Goal: Task Accomplishment & Management: Manage account settings

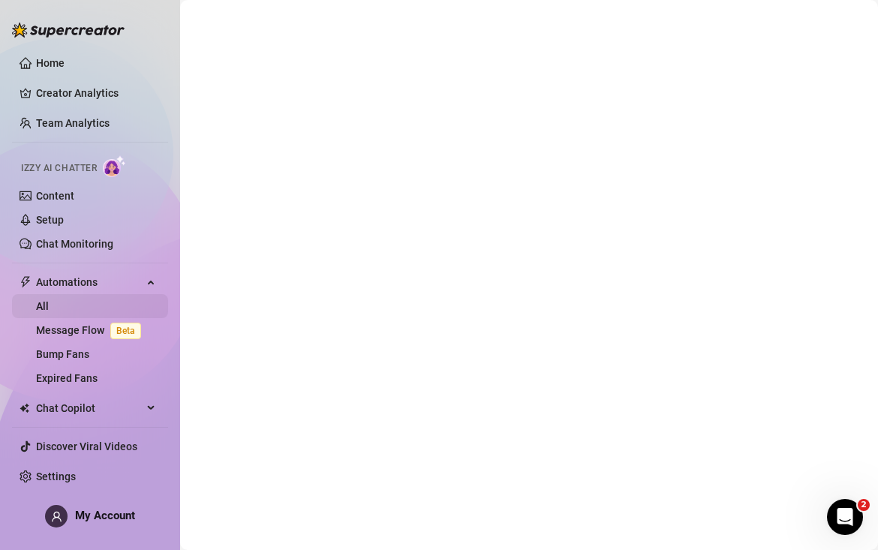
click at [49, 312] on link "All" at bounding box center [42, 306] width 13 height 12
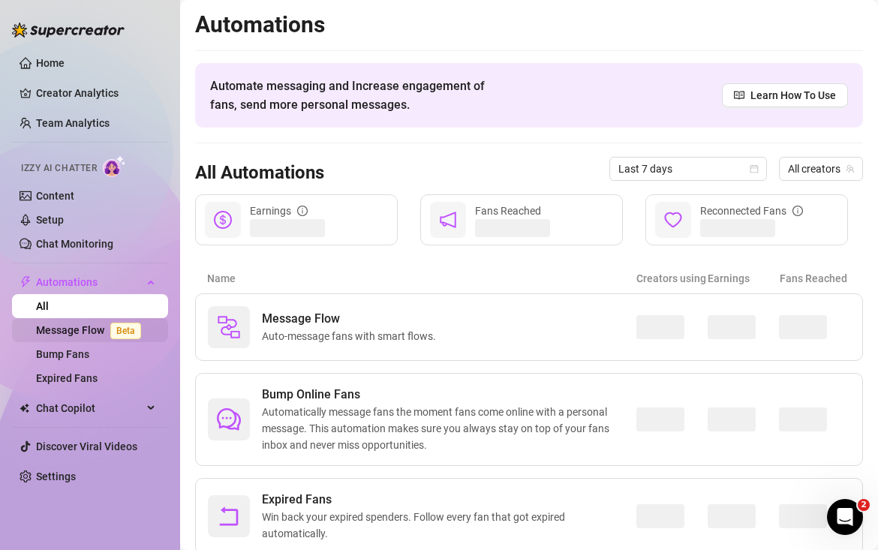
click at [79, 327] on link "Message Flow Beta" at bounding box center [91, 330] width 111 height 12
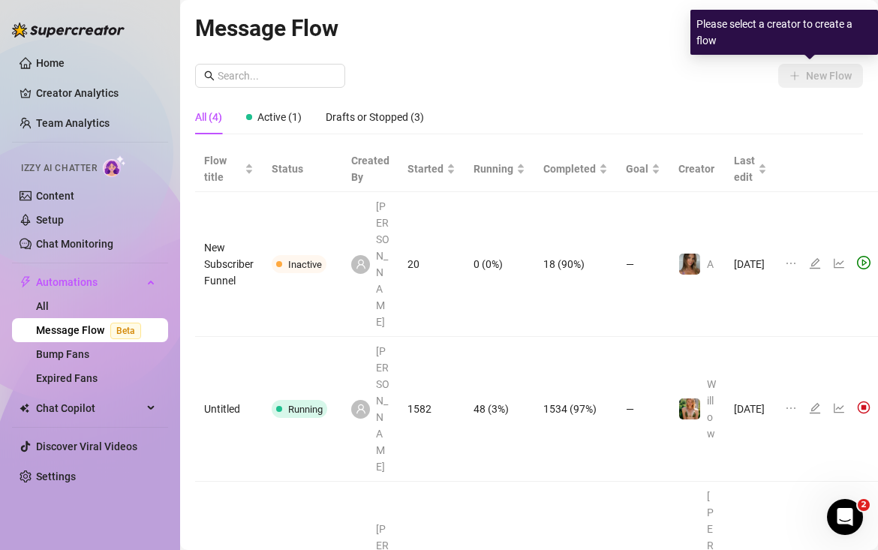
drag, startPoint x: 610, startPoint y: 74, endPoint x: 632, endPoint y: 59, distance: 26.7
click at [609, 74] on div "New Flow" at bounding box center [529, 76] width 668 height 24
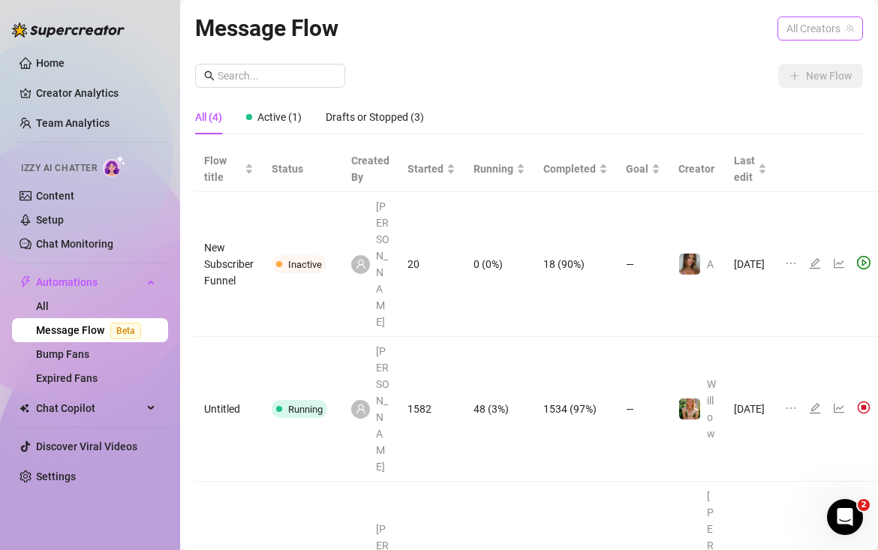
click at [792, 32] on span "All Creators" at bounding box center [821, 28] width 68 height 23
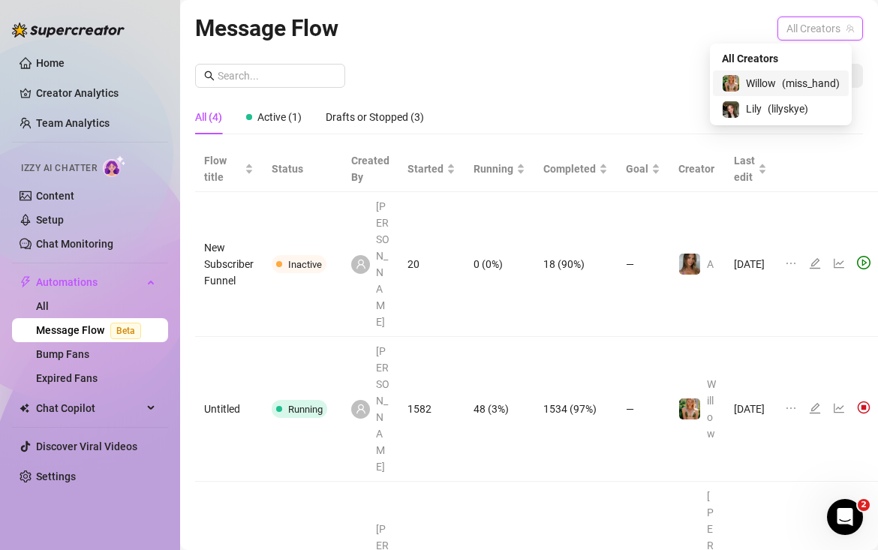
click at [786, 89] on span "( miss_hand )" at bounding box center [811, 83] width 58 height 17
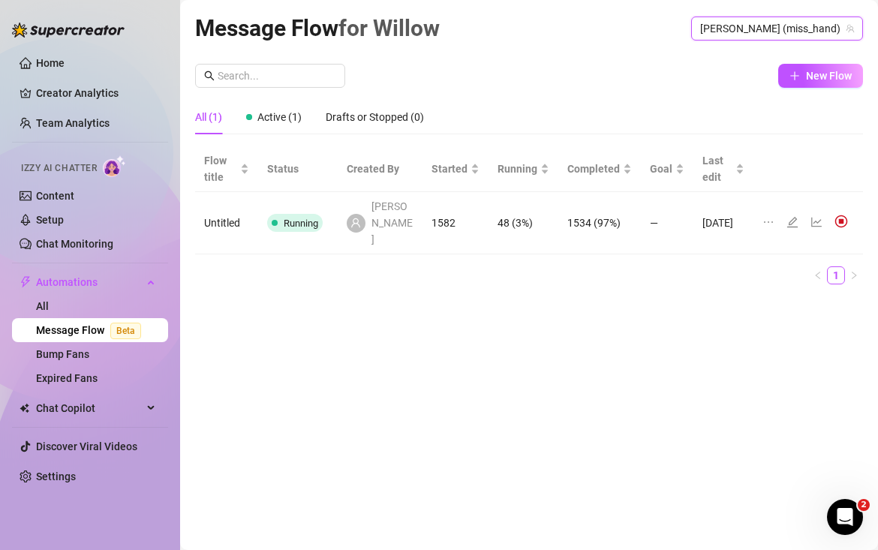
click at [405, 218] on span "[PERSON_NAME]" at bounding box center [393, 223] width 42 height 50
click at [788, 216] on icon "edit" at bounding box center [793, 222] width 12 height 12
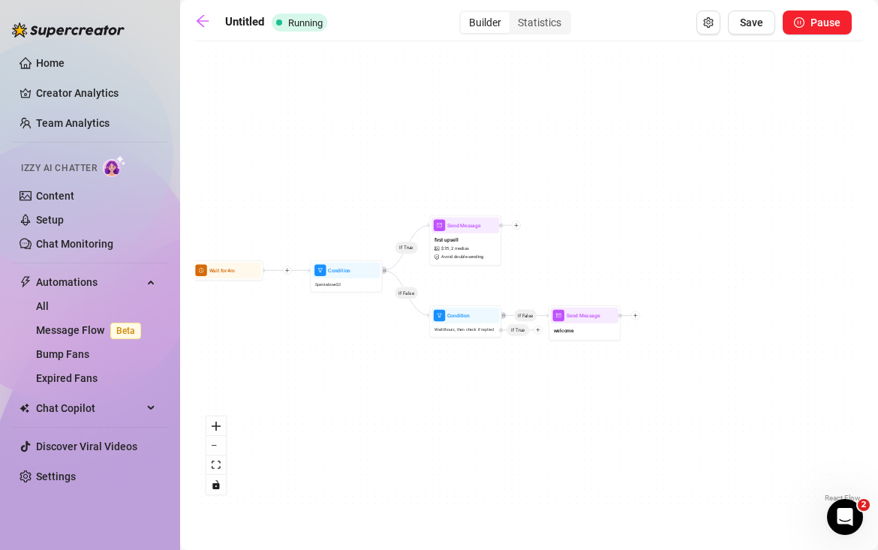
drag, startPoint x: 763, startPoint y: 274, endPoint x: 565, endPoint y: 274, distance: 197.5
click at [565, 274] on div "If True If False If False Send Message welcome Condition Wait 0 hours, then che…" at bounding box center [529, 277] width 668 height 457
click at [517, 227] on icon "plus" at bounding box center [516, 225] width 5 height 5
click at [561, 225] on div "Time Delay" at bounding box center [552, 226] width 53 height 12
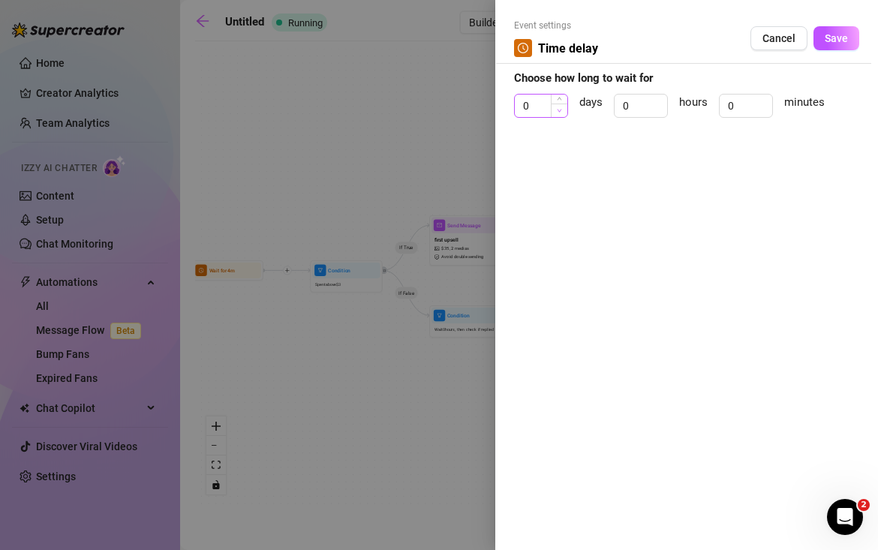
click at [561, 104] on span "Decrease Value" at bounding box center [559, 111] width 17 height 14
click at [541, 109] on input "0" at bounding box center [541, 106] width 53 height 23
click at [453, 134] on div at bounding box center [439, 275] width 878 height 550
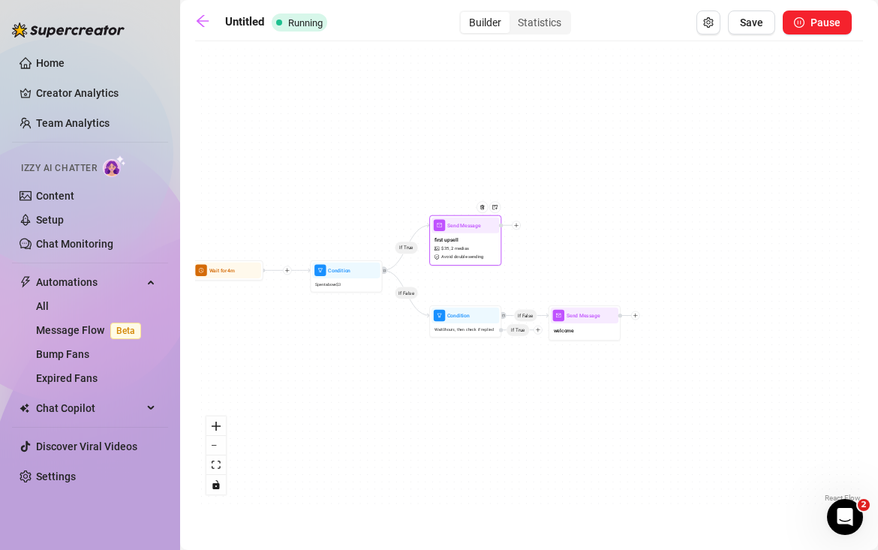
click at [519, 228] on div at bounding box center [516, 225] width 9 height 9
click at [543, 237] on div "Condition" at bounding box center [552, 238] width 53 height 12
click at [547, 225] on div "Time Delay" at bounding box center [552, 226] width 53 height 12
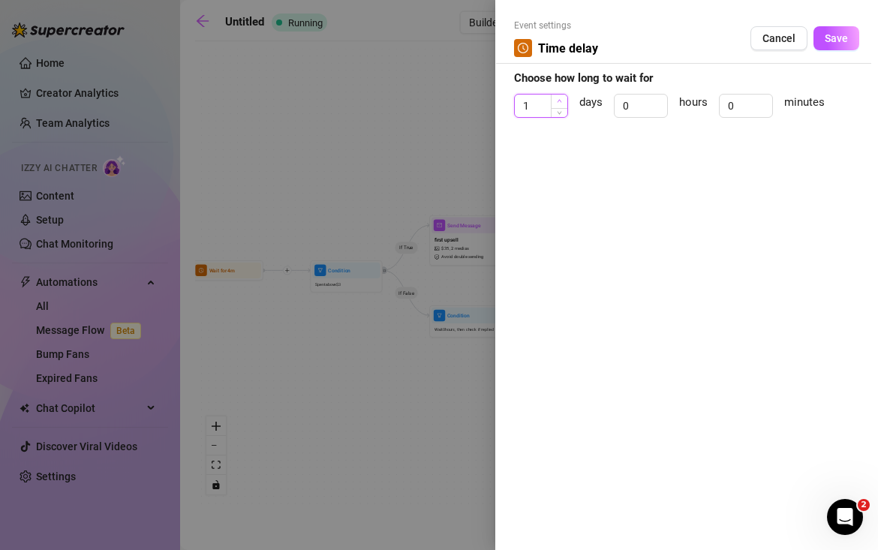
click at [563, 101] on span "Increase Value" at bounding box center [559, 102] width 17 height 14
type input "3"
click at [563, 101] on span "Increase Value" at bounding box center [559, 102] width 17 height 14
click at [827, 41] on span "Save" at bounding box center [836, 38] width 23 height 12
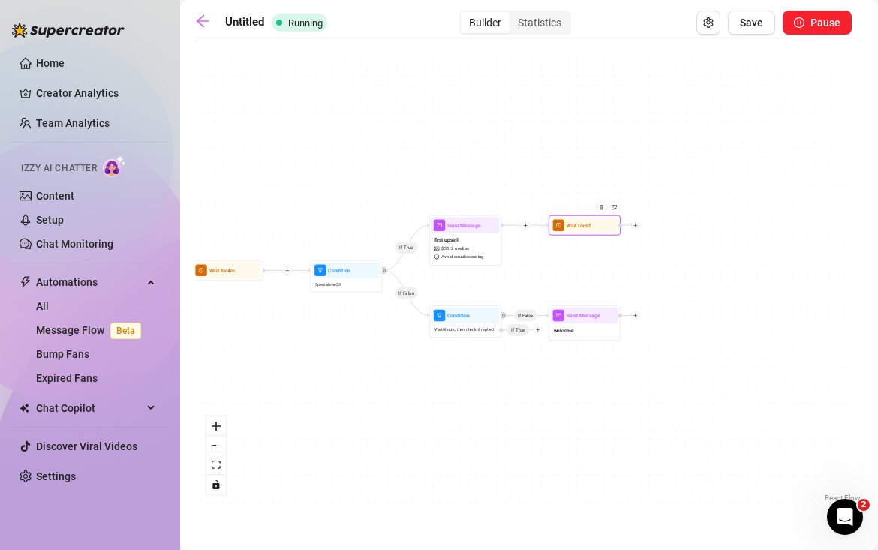
click at [638, 228] on div at bounding box center [630, 225] width 22 height 9
click at [637, 226] on icon "plus" at bounding box center [635, 225] width 5 height 5
click at [664, 236] on div "Condition" at bounding box center [671, 238] width 53 height 12
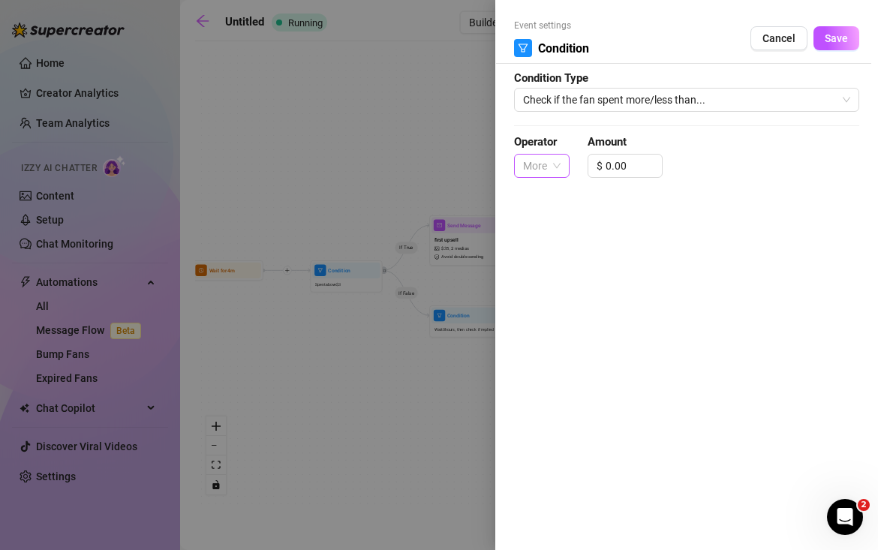
click at [565, 167] on div "More" at bounding box center [542, 166] width 56 height 24
click at [545, 192] on div "More" at bounding box center [542, 196] width 32 height 17
click at [557, 168] on span "More" at bounding box center [542, 166] width 38 height 23
click at [556, 218] on div "Less" at bounding box center [542, 220] width 32 height 17
click at [609, 164] on input "0.00" at bounding box center [632, 166] width 56 height 23
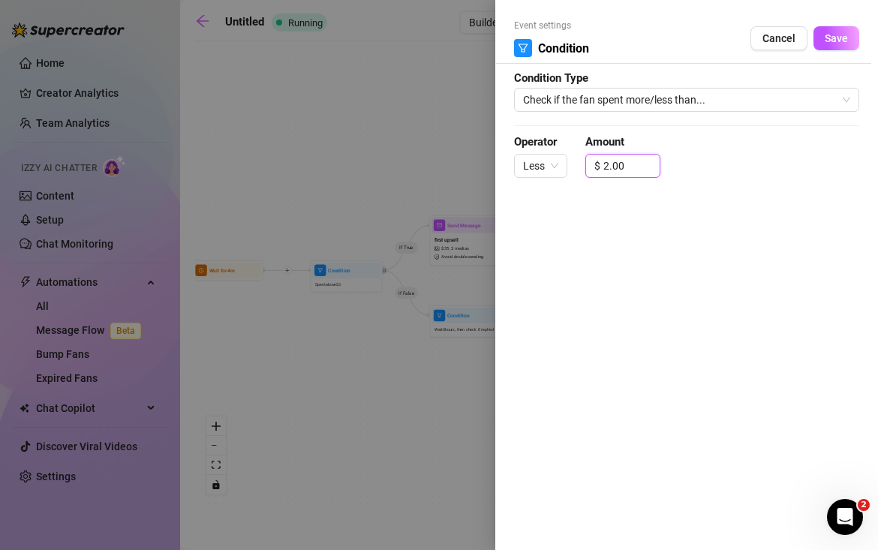
type input "2.00"
click at [753, 209] on div "Event settings Condition Cancel Save Condition Type Check if the fan spent more…" at bounding box center [687, 275] width 383 height 550
click at [839, 44] on button "Save" at bounding box center [837, 38] width 46 height 24
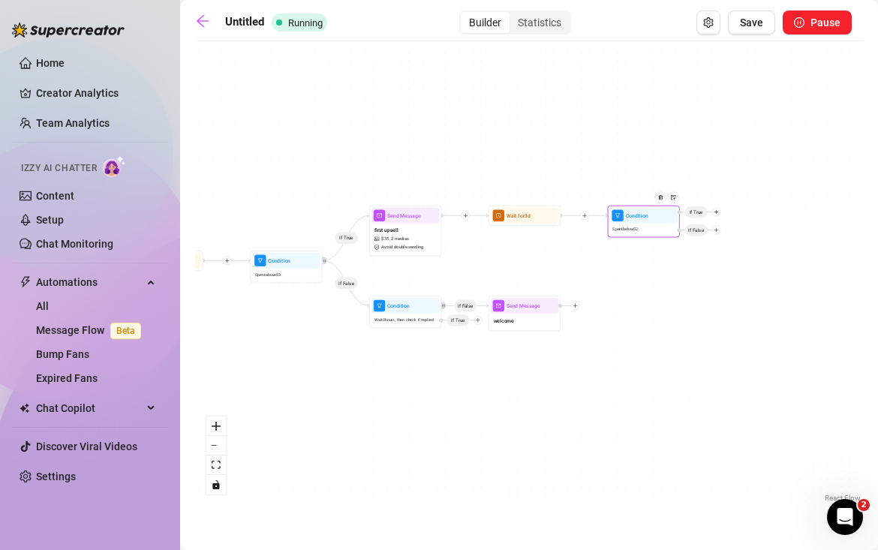
drag, startPoint x: 776, startPoint y: 316, endPoint x: 680, endPoint y: 309, distance: 95.7
click at [680, 309] on div "If True If False If False Condition Spent below $ 2 If False If True Wait for 3…" at bounding box center [529, 277] width 668 height 457
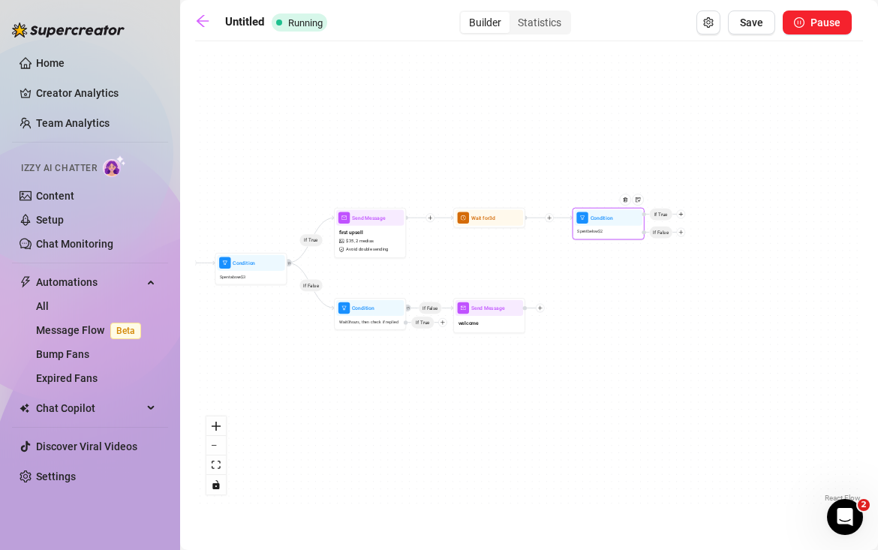
click at [683, 215] on icon "plus" at bounding box center [681, 214] width 5 height 5
click at [691, 238] on div "Message" at bounding box center [695, 240] width 53 height 12
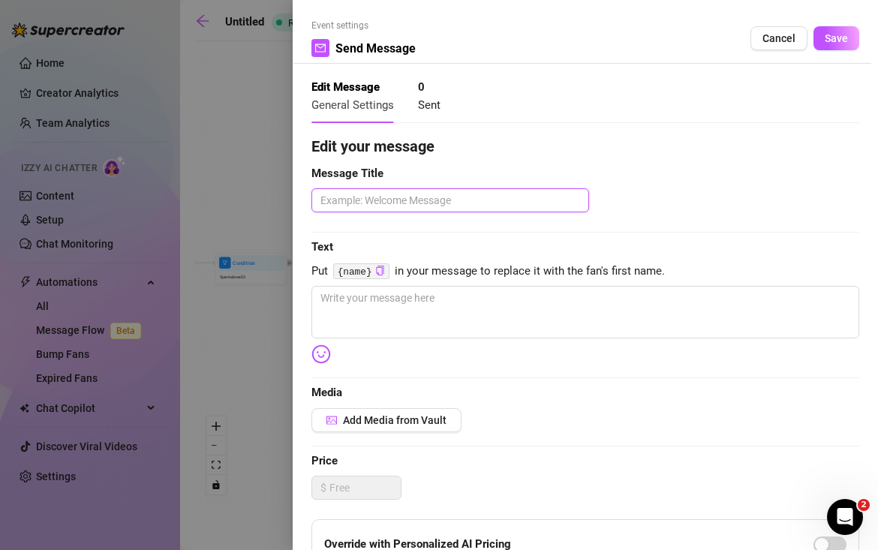
click at [509, 210] on textarea at bounding box center [451, 200] width 278 height 24
type textarea "c"
type textarea "ch"
type textarea "che"
type textarea "chea"
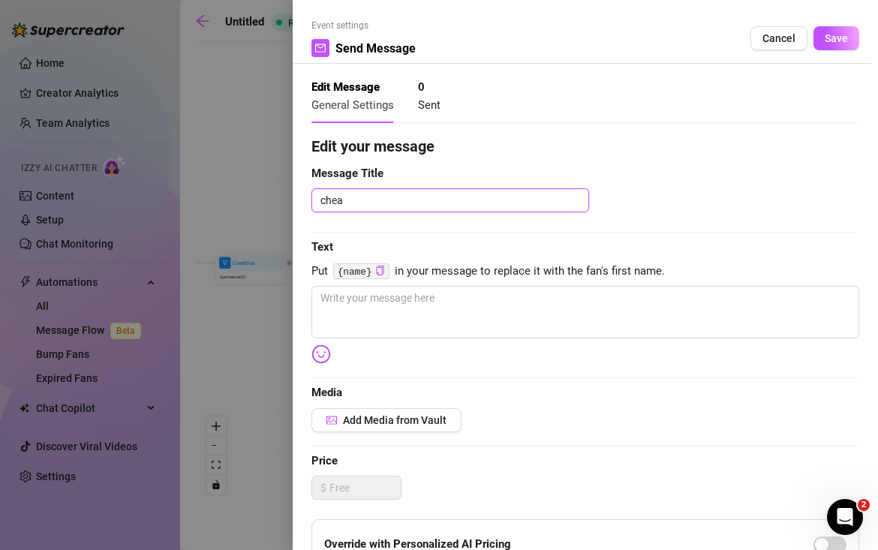
type textarea "cheap"
type textarea "cheap m"
type textarea "cheap me"
type textarea "cheap mes"
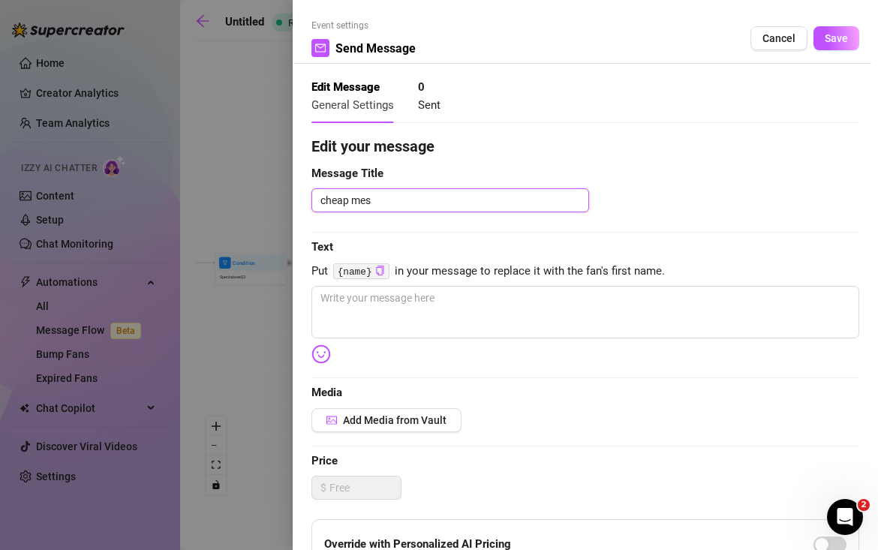
type textarea "cheap mess"
type textarea "cheap messa"
type textarea "cheap messag"
type textarea "cheap message"
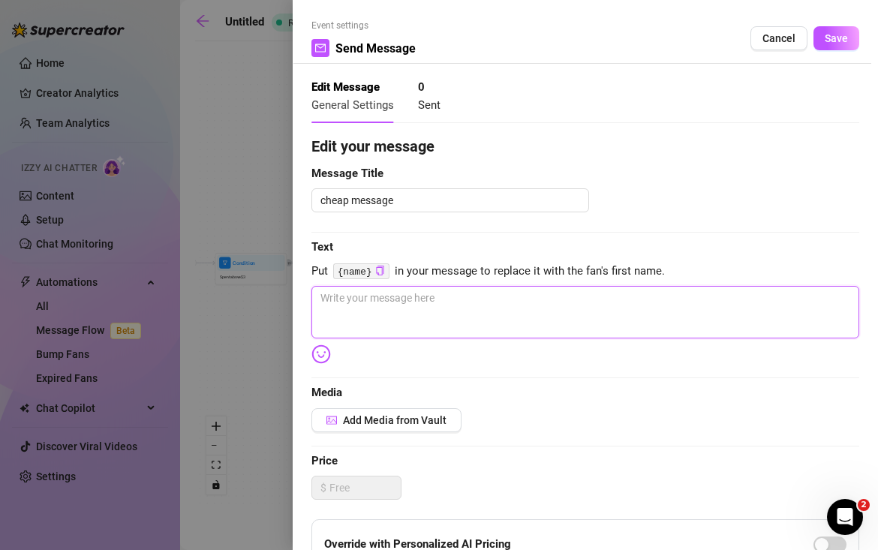
click at [504, 307] on textarea at bounding box center [586, 312] width 548 height 53
type textarea "n"
type textarea "no"
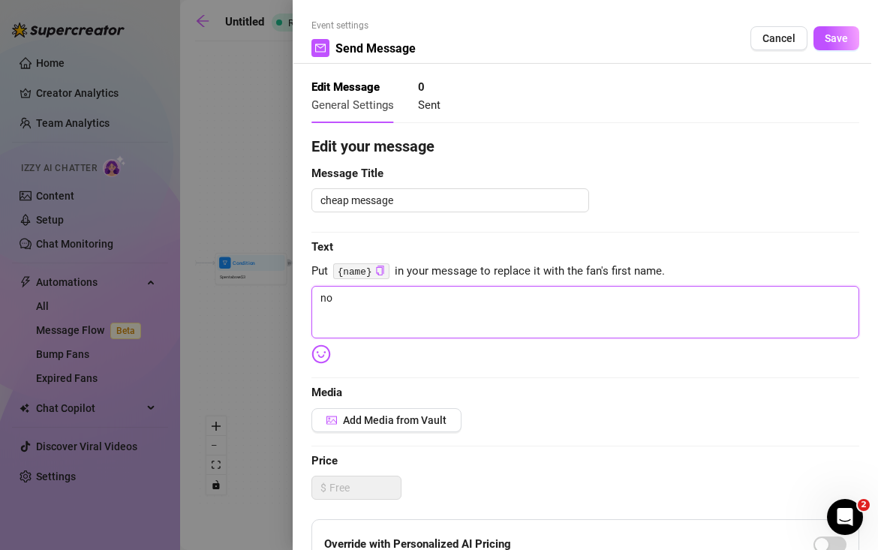
type textarea "not"
type textarea "not s"
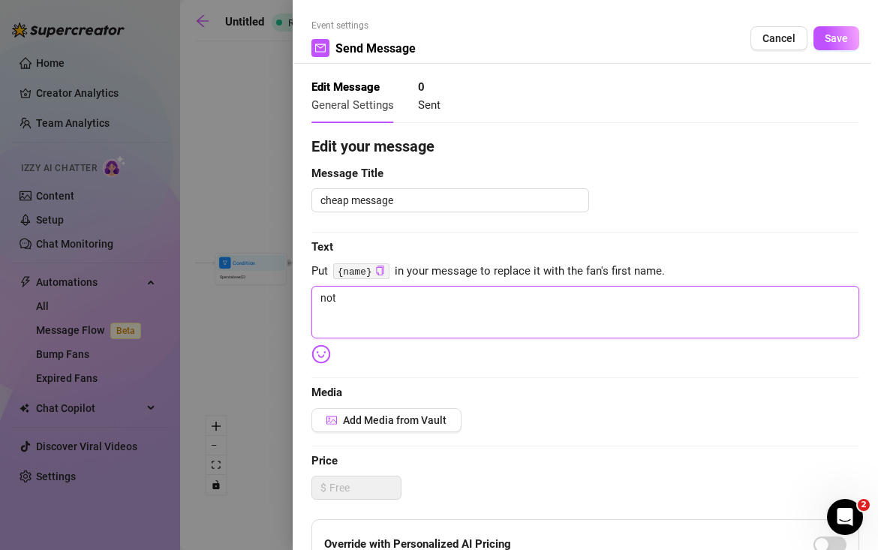
type textarea "not s"
type textarea "not su"
type textarea "not sur"
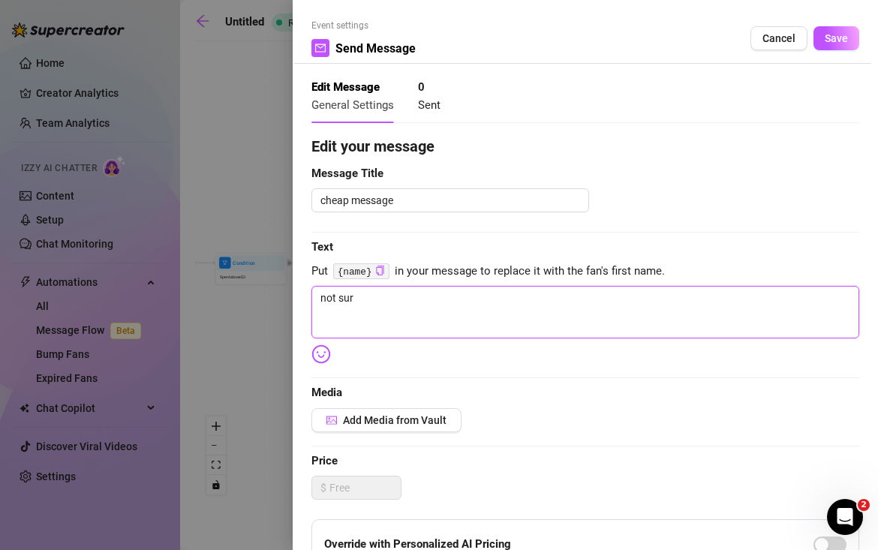
type textarea "not sure"
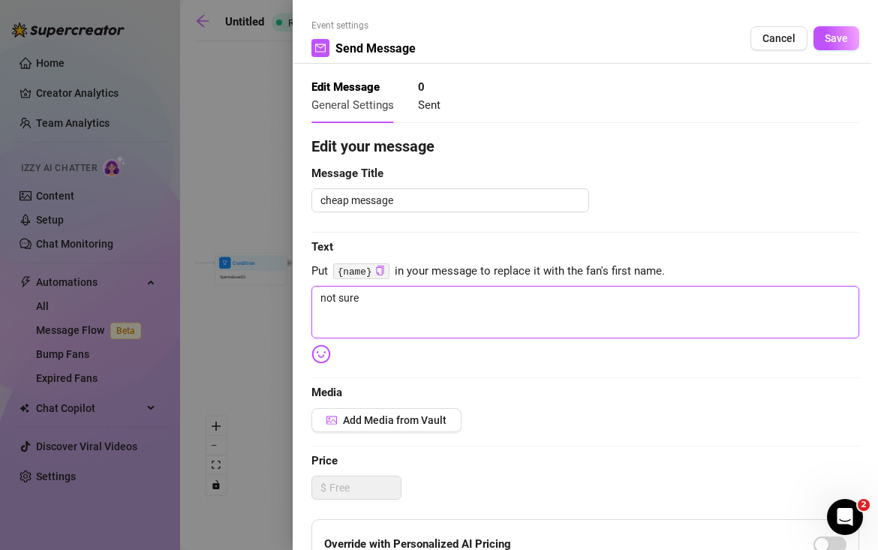
type textarea "not sure"
type textarea "not sur"
type textarea "not su"
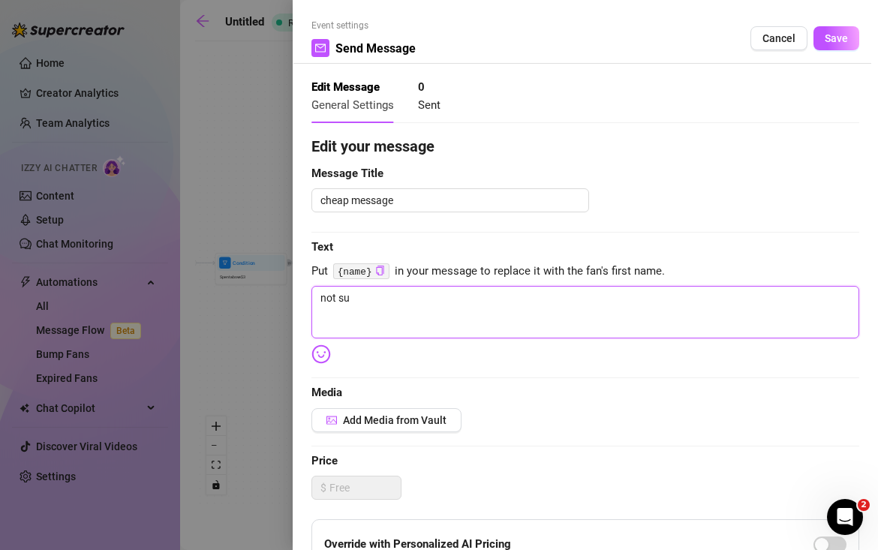
type textarea "not s"
type textarea "not"
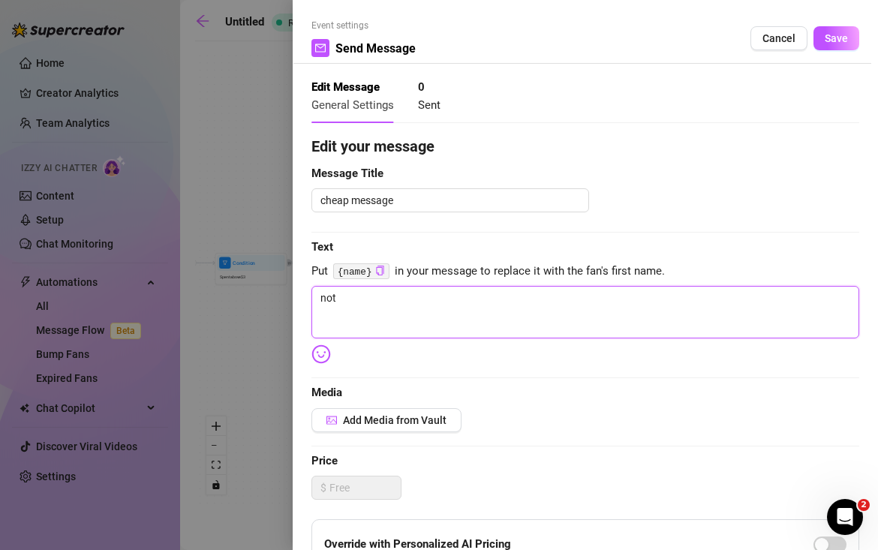
type textarea "not"
type textarea "no"
type textarea "n"
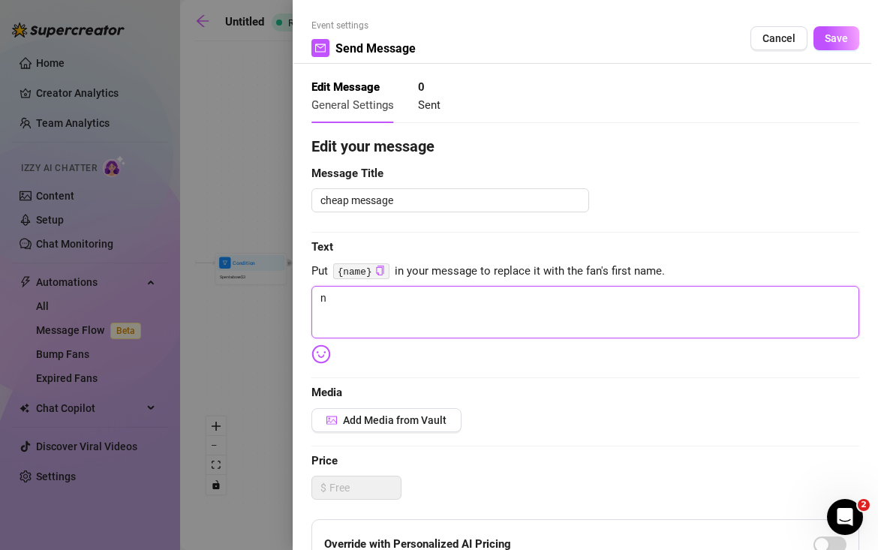
type textarea "Write your message here"
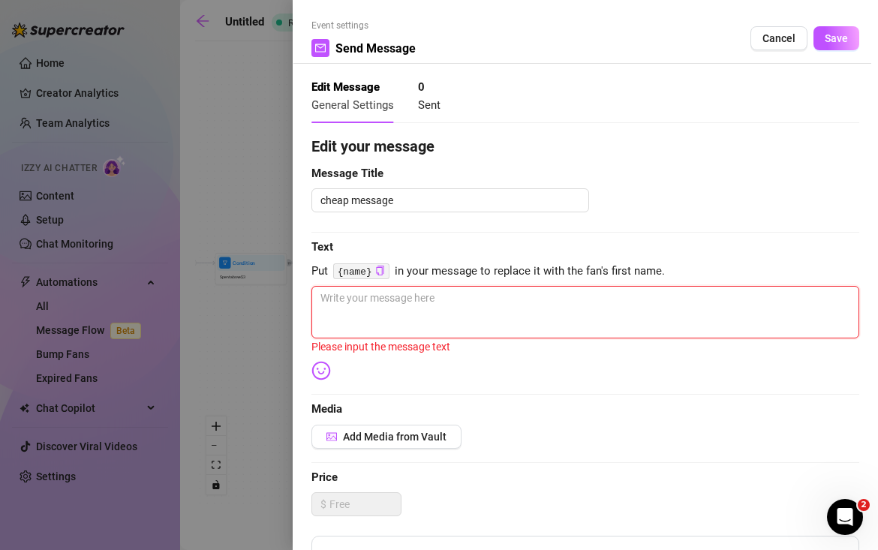
type textarea "T"
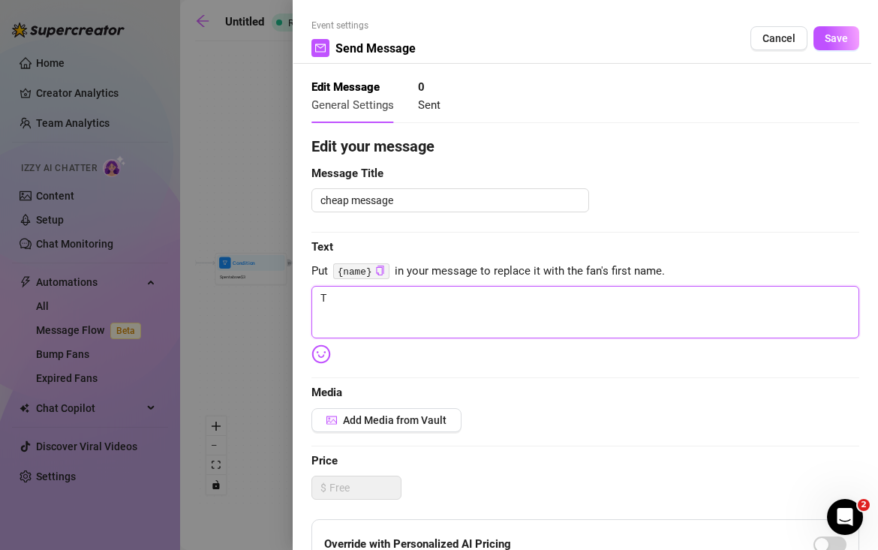
type textarea "Th"
type textarea "Thi"
type textarea "This"
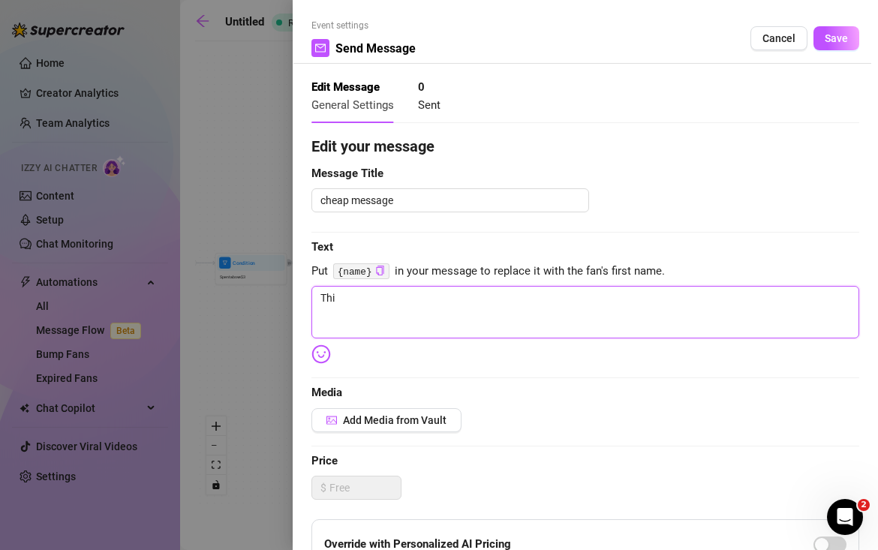
type textarea "This"
type textarea "This i"
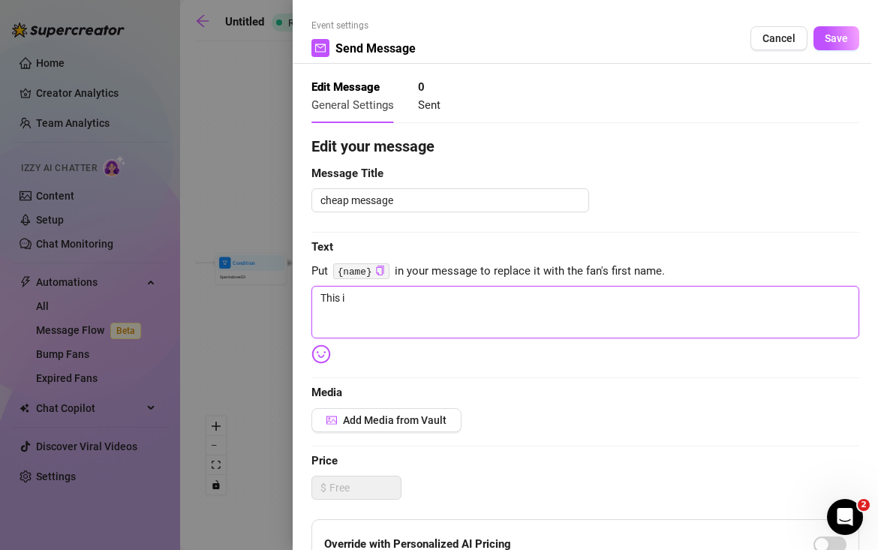
type textarea "This is"
type textarea "This is m"
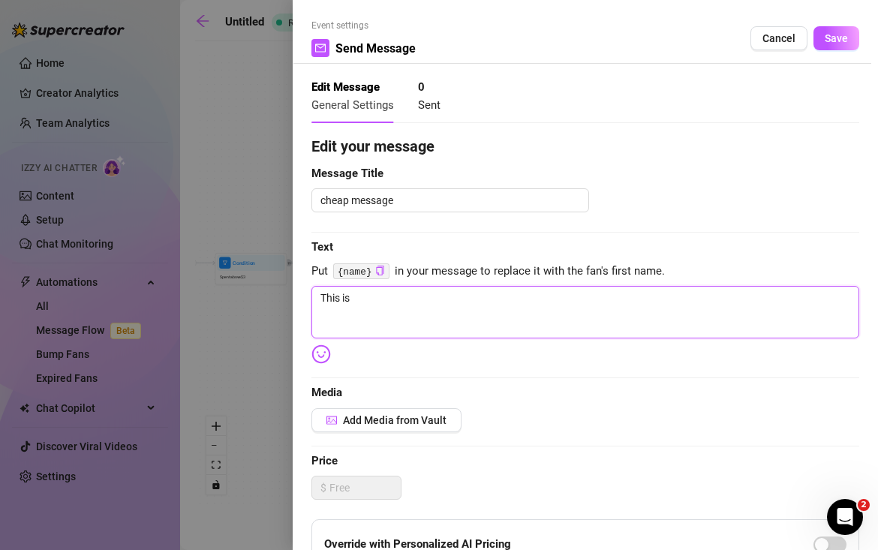
type textarea "This is m"
type textarea "This is my"
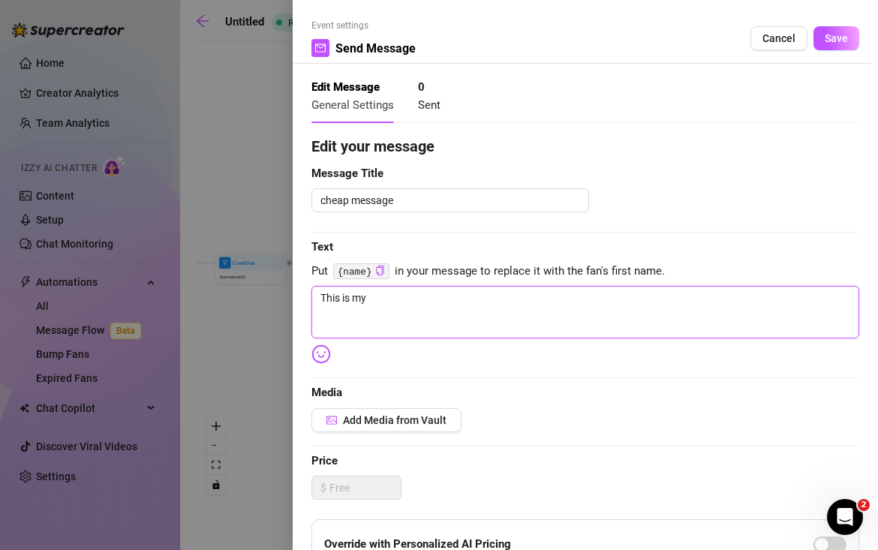
type textarea "This is my f"
type textarea "This is my fi"
type textarea "This is my fin"
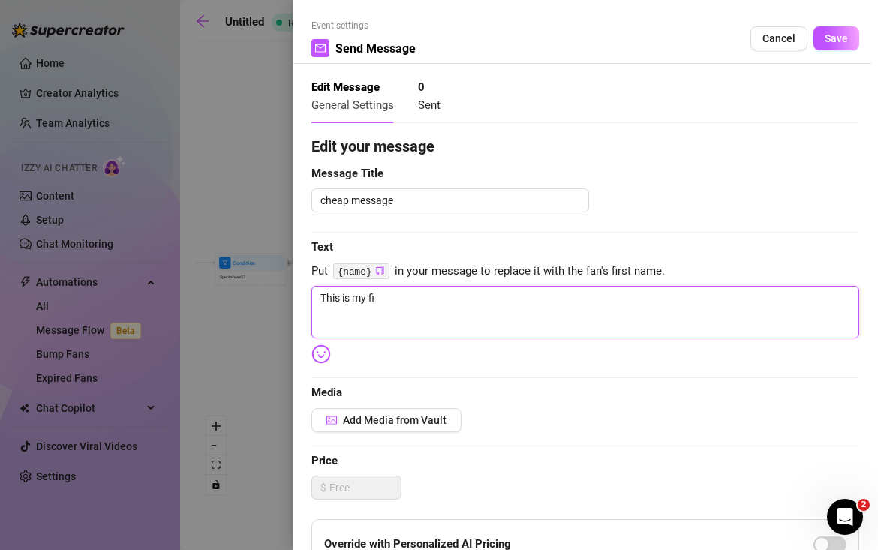
type textarea "This is my fin"
type textarea "This is my fina"
type textarea "This is my final"
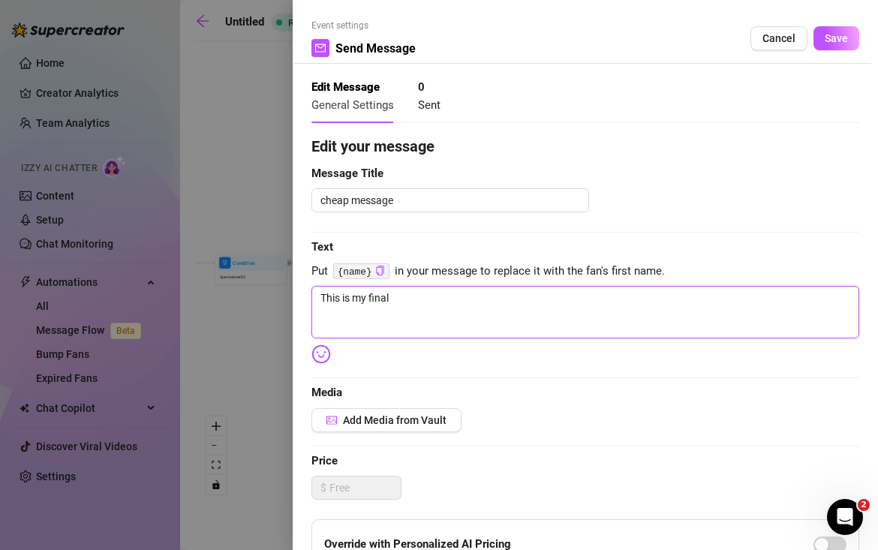
type textarea "This is my final"
type textarea "This is my final t"
type textarea "This is my final tr"
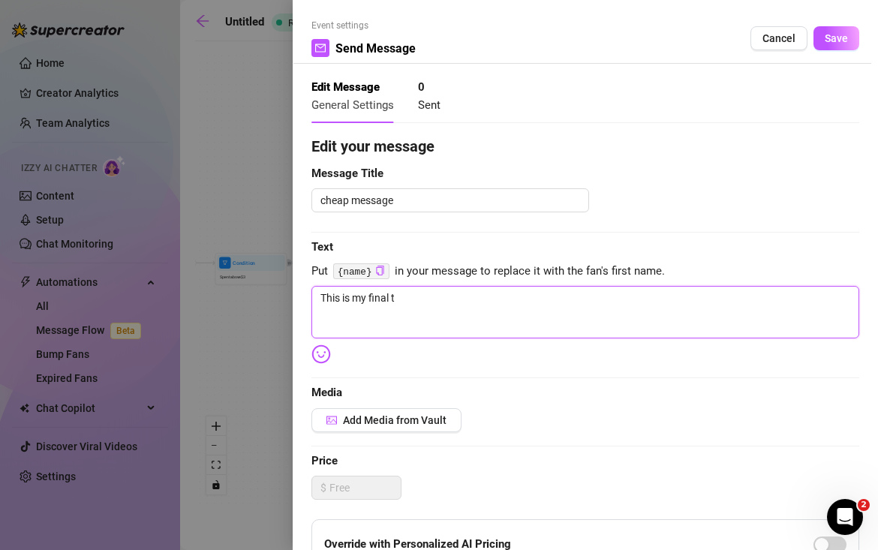
type textarea "This is my final tr"
type textarea "This is my final try"
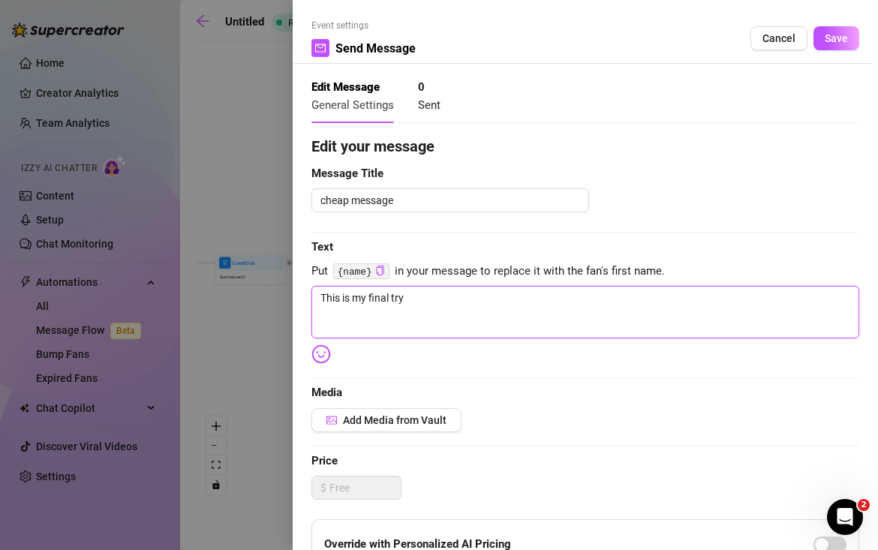
type textarea "This is my final try t"
type textarea "This is my final try to"
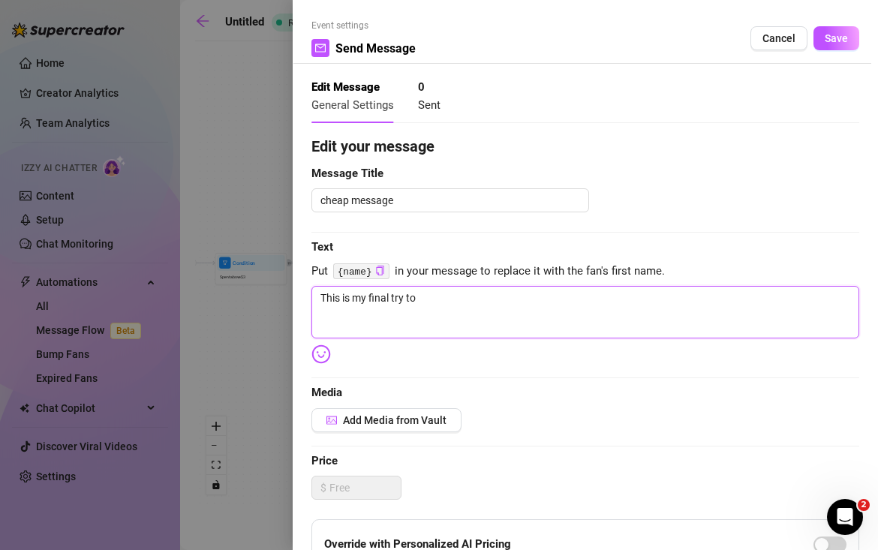
type textarea "This is my final try to"
type textarea "This is my final try to h"
type textarea "This is my final try to ha"
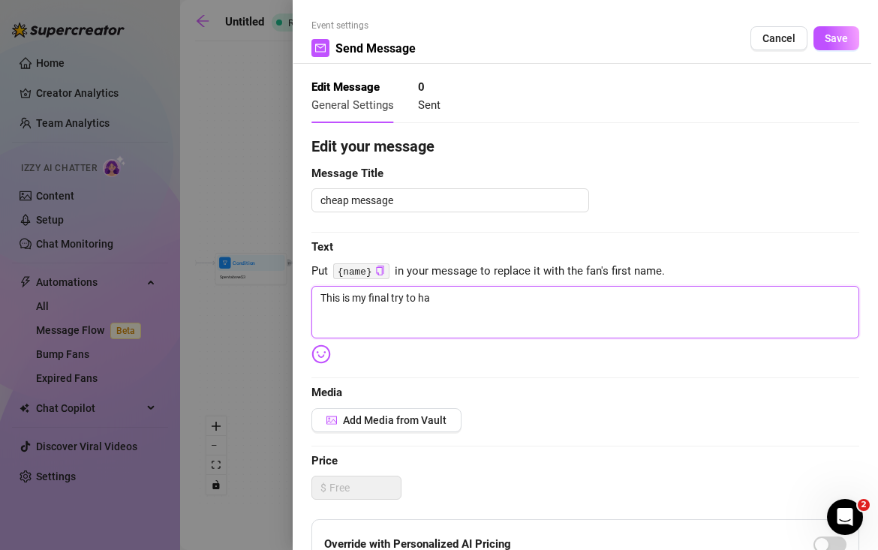
type textarea "This is my final try to hav"
type textarea "This is my final try to have"
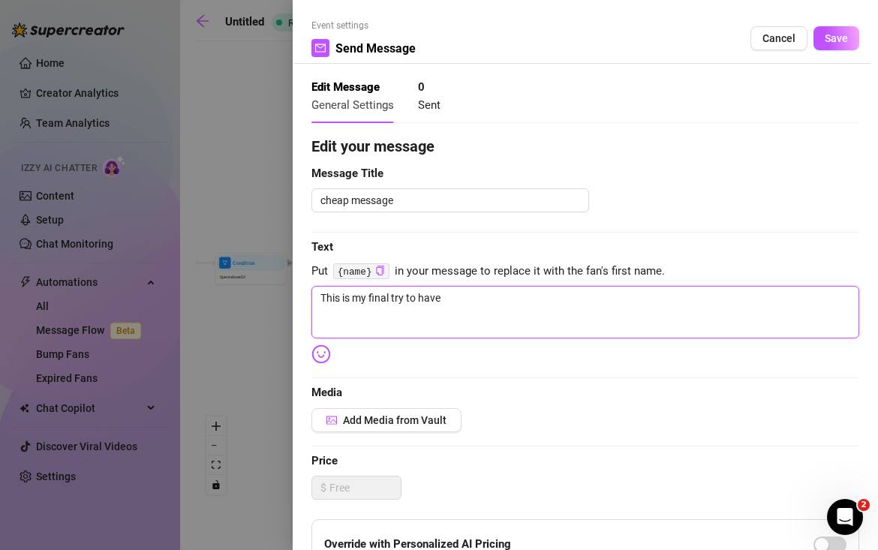
type textarea "This is my final try to have"
type textarea "This is my final try to have y"
type textarea "This is my final try to have yo"
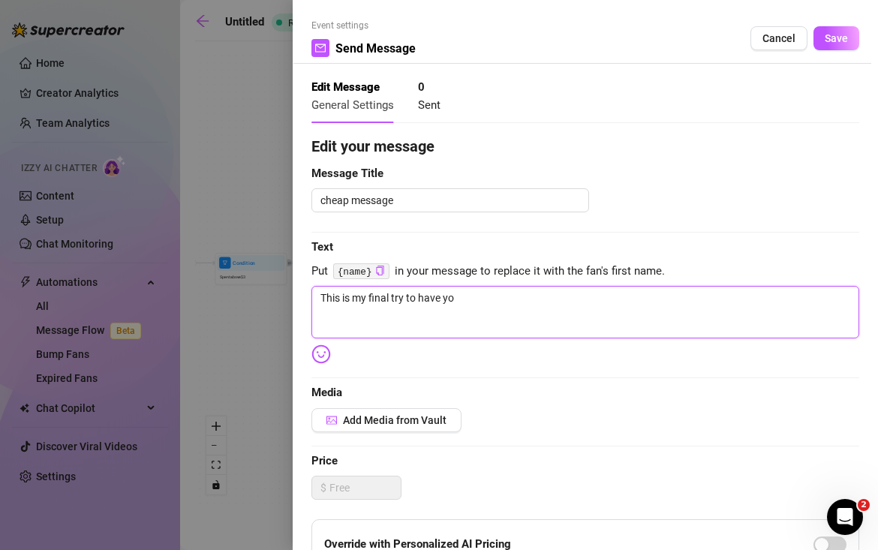
type textarea "This is my final try to have you"
type textarea "This is my final try to have you s"
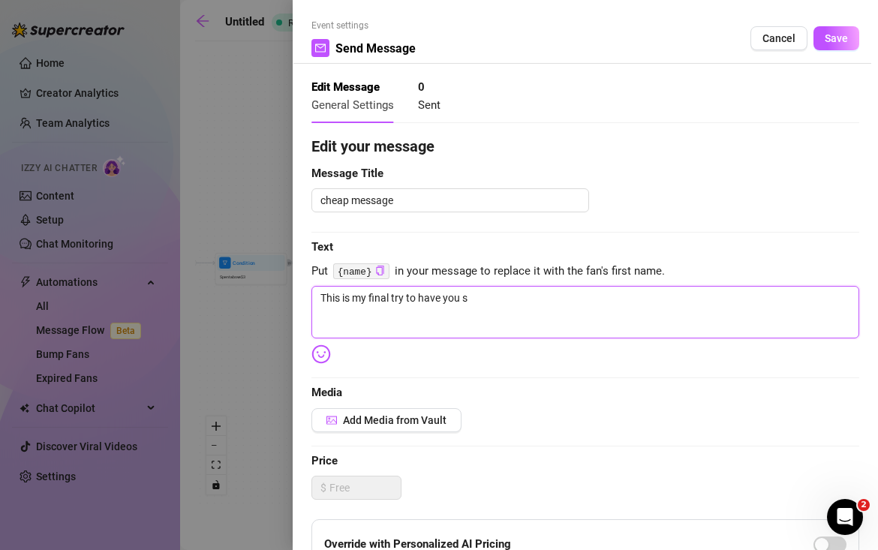
type textarea "This is my final try to have you s"
type textarea "This is my final try to have you se"
type textarea "This is my final try to have you see"
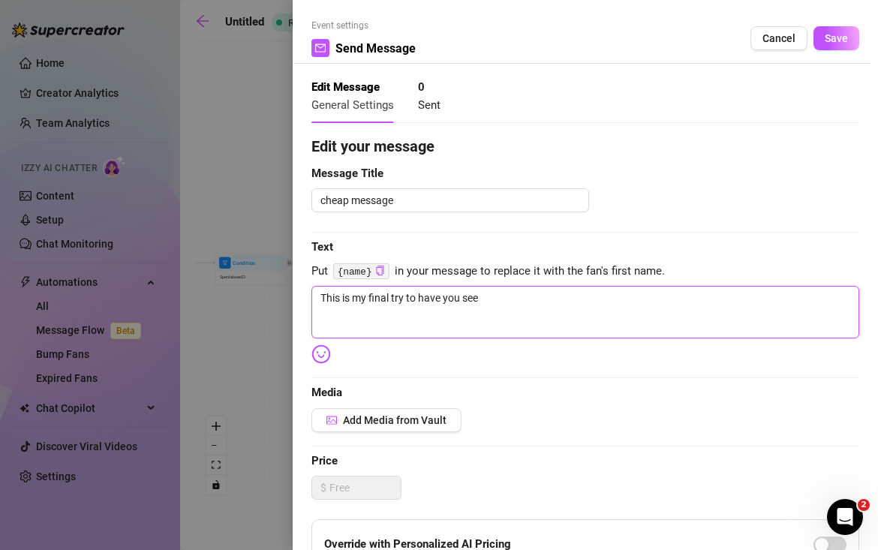
type textarea "This is my final try to have you see"
type textarea "This is my final try to have you see m"
type textarea "This is my final try to have you see my"
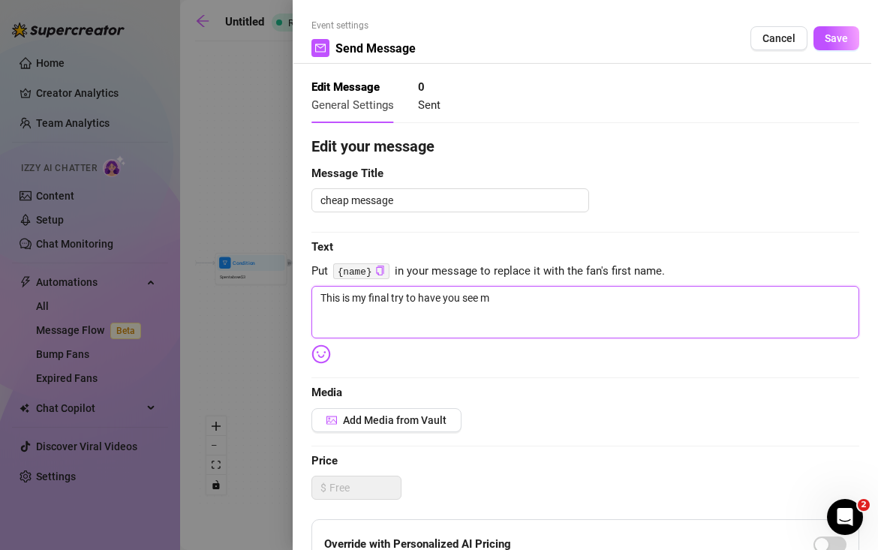
type textarea "This is my final try to have you see my"
type textarea "This is my final try to have you see my p"
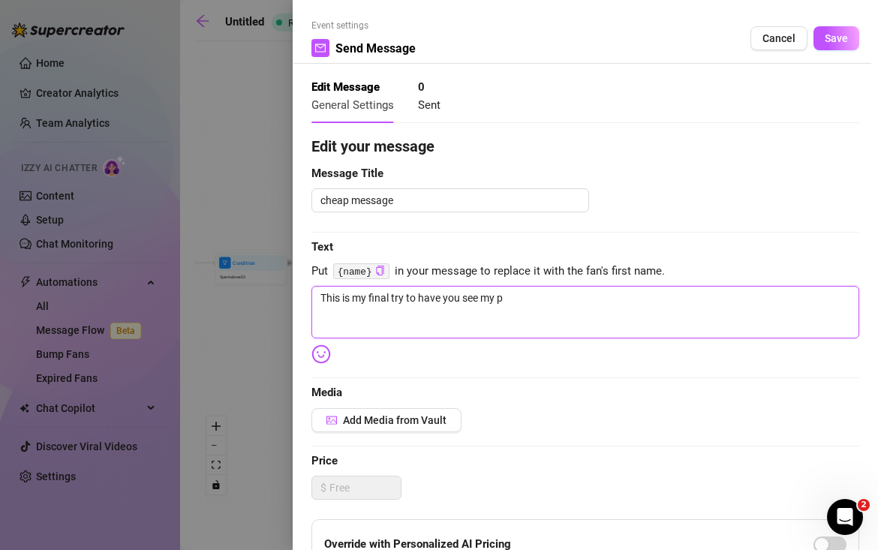
type textarea "This is my final try to have you see my pe"
type textarea "This is my final try to have you see my per"
type textarea "This is my final try to have you see my pers"
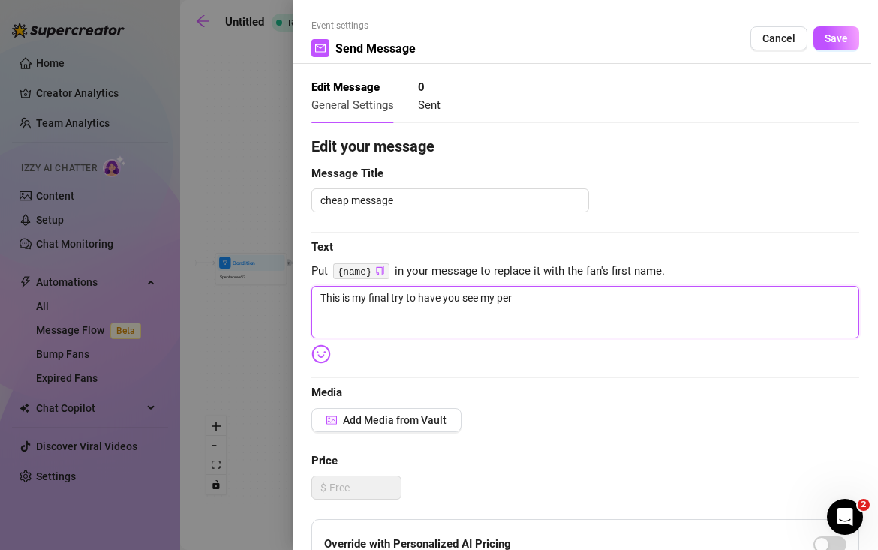
type textarea "This is my final try to have you see my pers"
type textarea "This is my final try to have you see my perso"
type textarea "This is my final try to have you see my person"
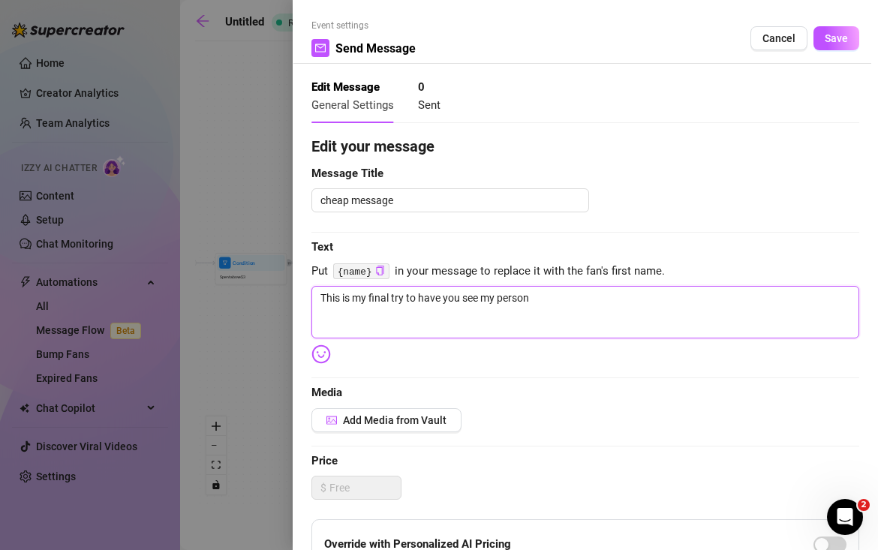
type textarea "This is my final try to have you see my persona"
type textarea "This is my final try to have you see my personal"
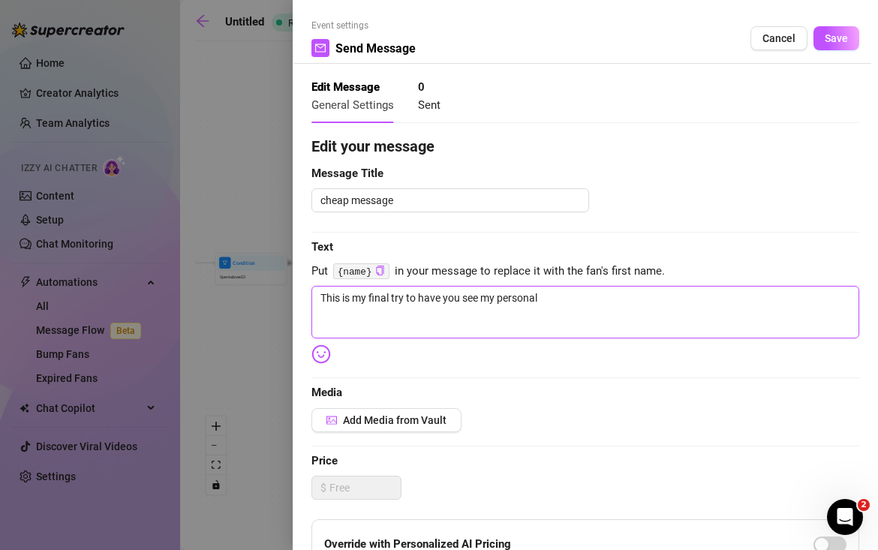
type textarea "This is my final try to have you see my personal"
type textarea "This is my final try to have you see my personal p"
type textarea "This is my final try to have you see my personal pi"
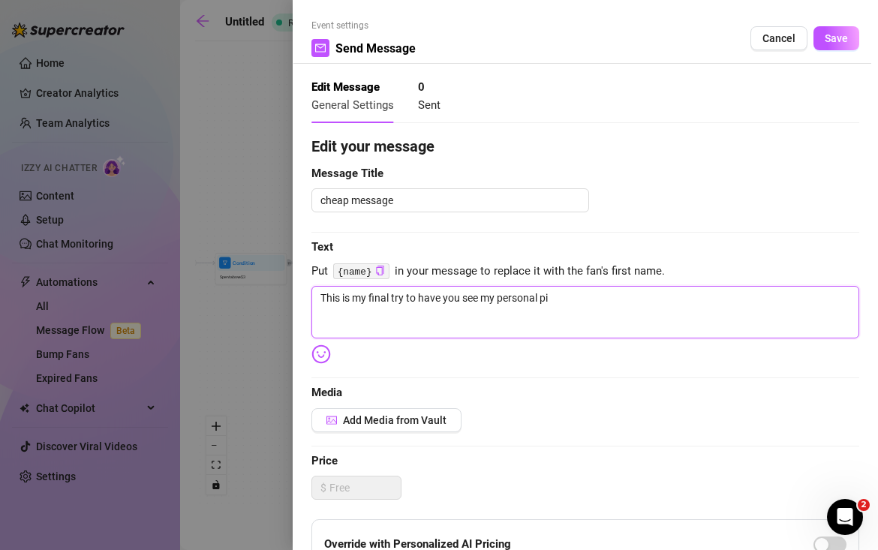
type textarea "This is my final try to have you see my personal pic"
type textarea "This is my final try to have you see my personal pics"
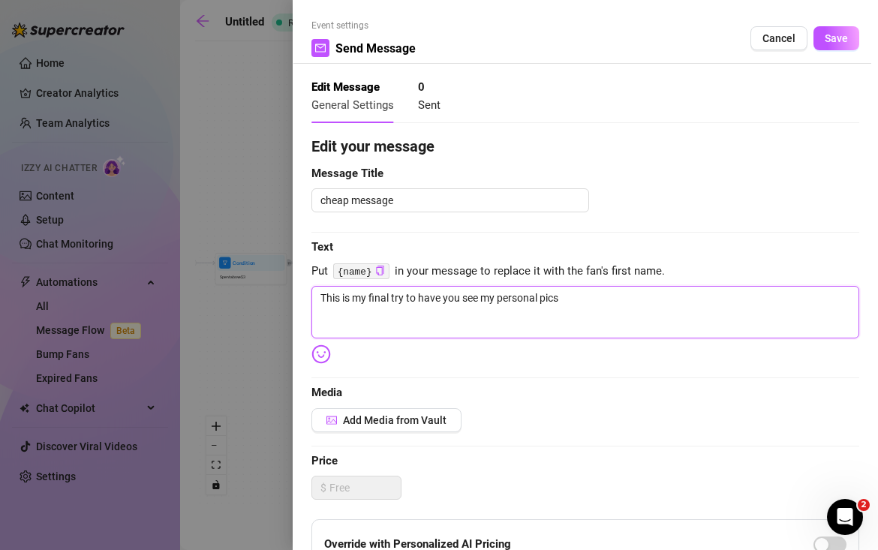
type textarea "This is my final try to have you see my personal pics"
type textarea "This is my final try to have you see my personal pics h"
type textarea "This is my final try to have you see my personal pics ho"
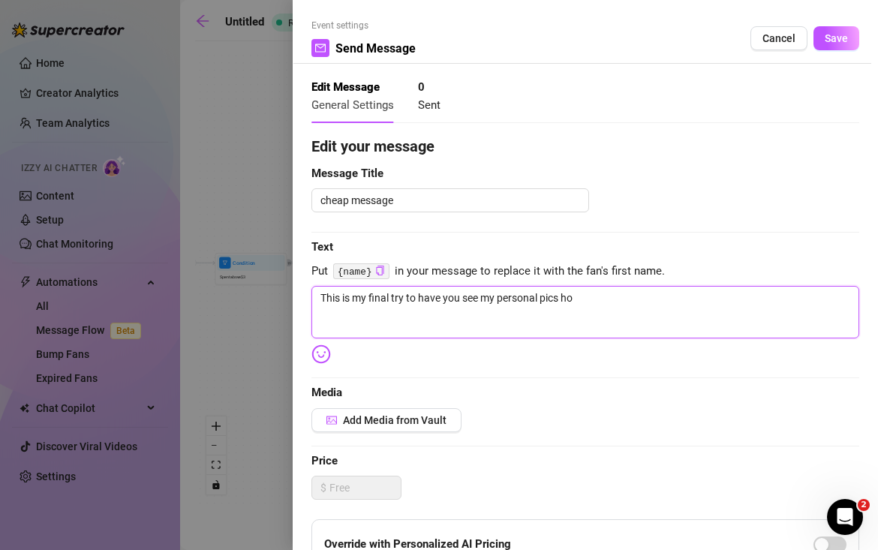
type textarea "This is my final try to have you see my personal pics hon"
type textarea "This is my final try to have you see my personal pics hone"
type textarea "This is my final try to have you see my personal pics honey"
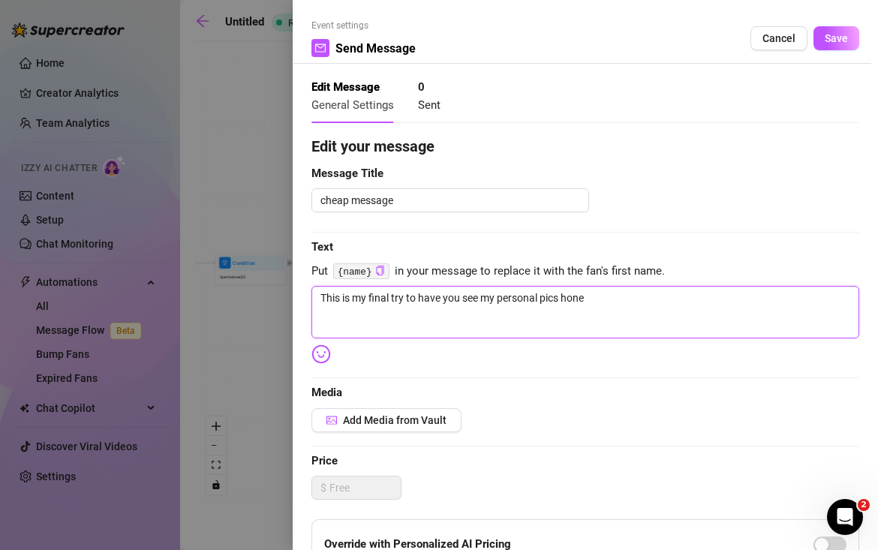
type textarea "This is my final try to have you see my personal pics honey"
type textarea "This is my final try to have you see my personal pics honey 🥹"
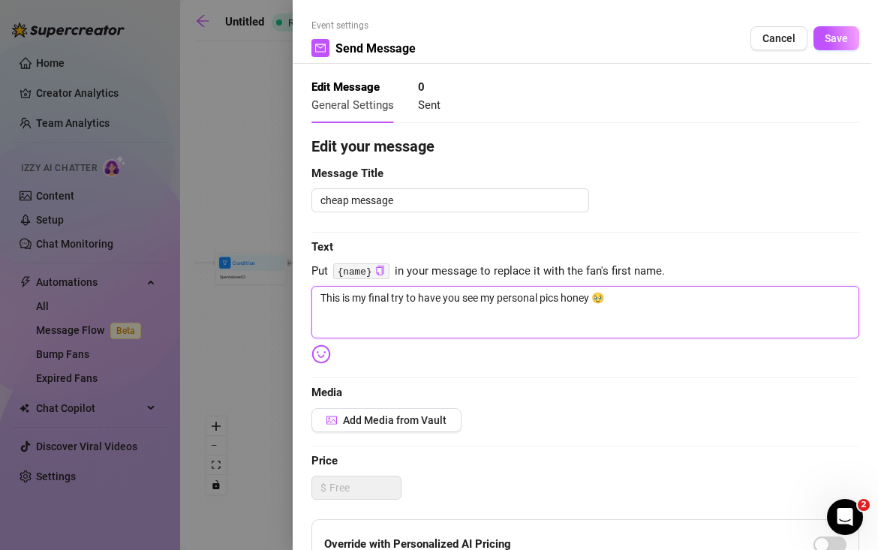
type textarea "This is my final try to have you see my personal pics honey 🥹"
type textarea "This is my final try to have you see my personal pics honey 🥹 h"
type textarea "This is my final try to have you see my personal pics honey 🥹 ho"
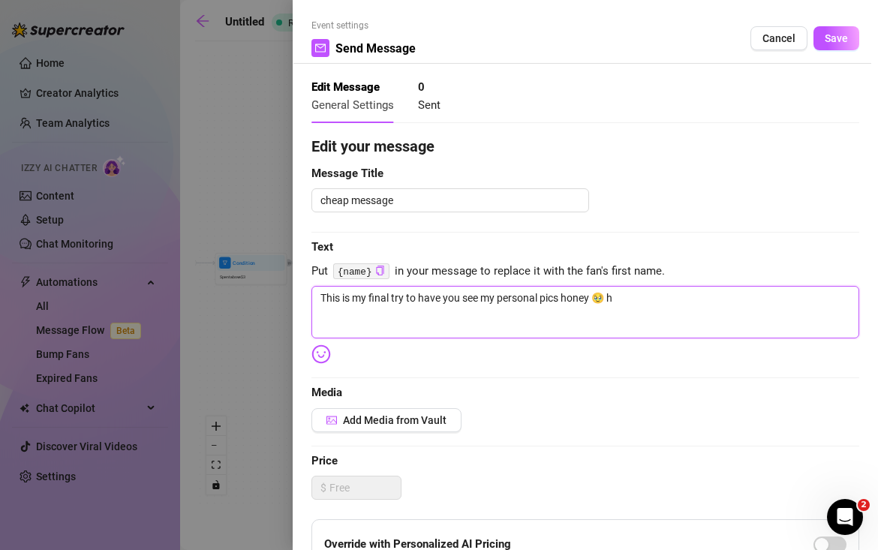
type textarea "This is my final try to have you see my personal pics honey 🥹 ho"
type textarea "This is my final try to have you see my personal pics honey 🥹 hop"
type textarea "This is my final try to have you see my personal pics honey 🥹 hope"
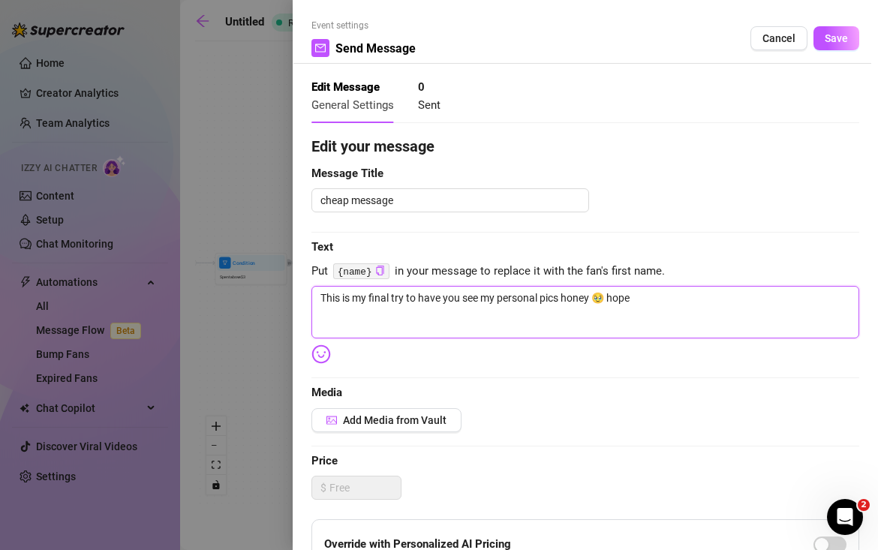
type textarea "This is my final try to have you see my personal pics honey 🥹 hope"
click at [687, 301] on textarea "This is my final try to have you see my personal pics honey 🥹 hope everythings …" at bounding box center [586, 312] width 548 height 53
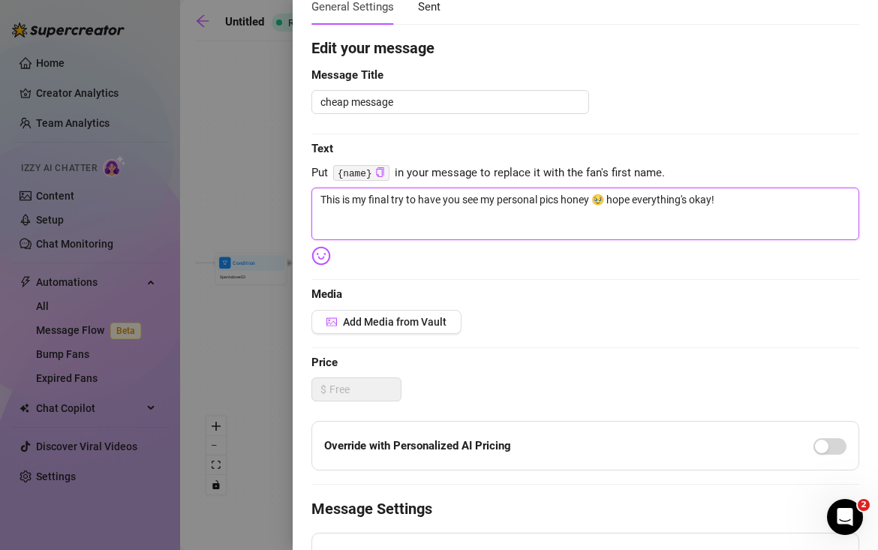
scroll to position [110, 0]
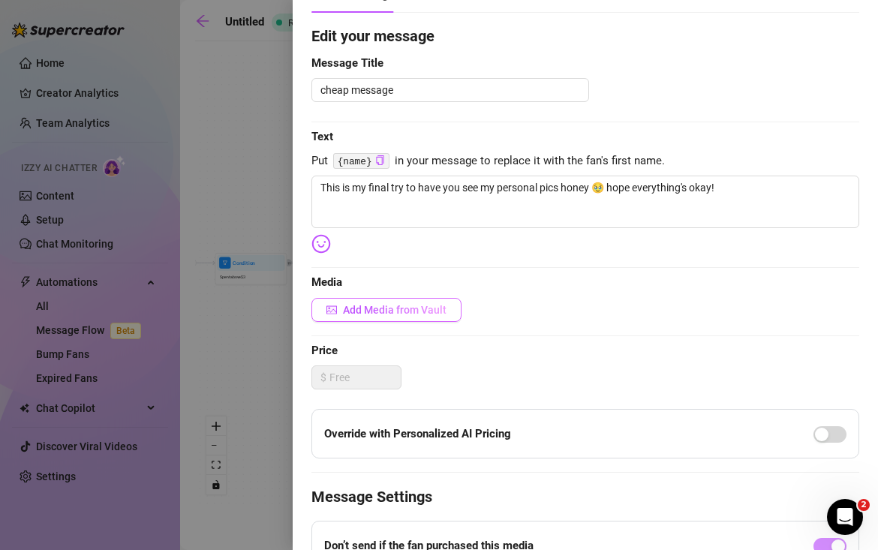
click at [385, 304] on span "Add Media from Vault" at bounding box center [395, 310] width 104 height 12
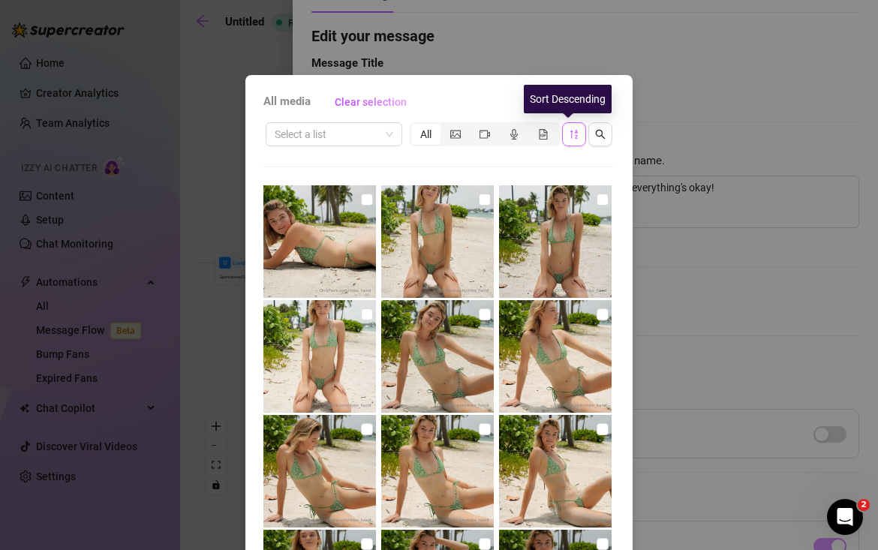
click at [574, 135] on icon "sort-descending" at bounding box center [574, 134] width 11 height 11
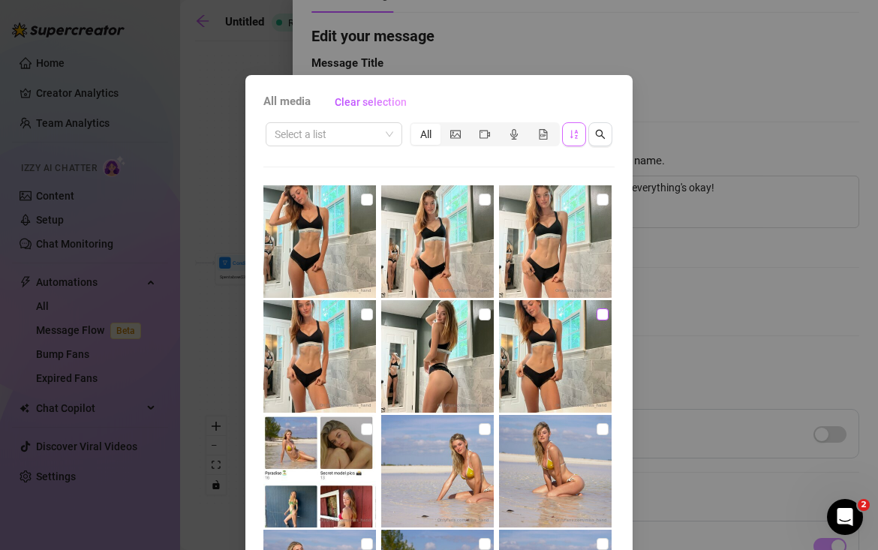
click at [597, 313] on input "checkbox" at bounding box center [603, 315] width 12 height 12
click at [597, 200] on input "checkbox" at bounding box center [603, 200] width 12 height 12
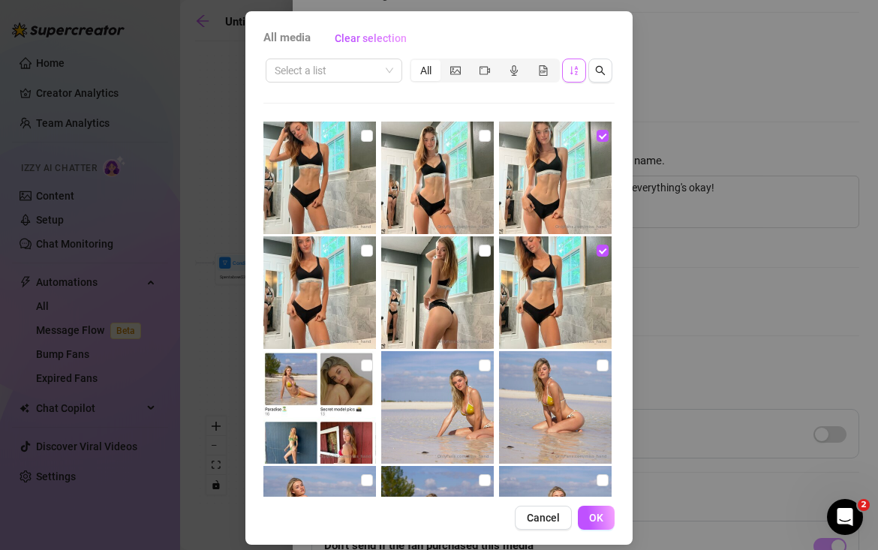
scroll to position [77, 0]
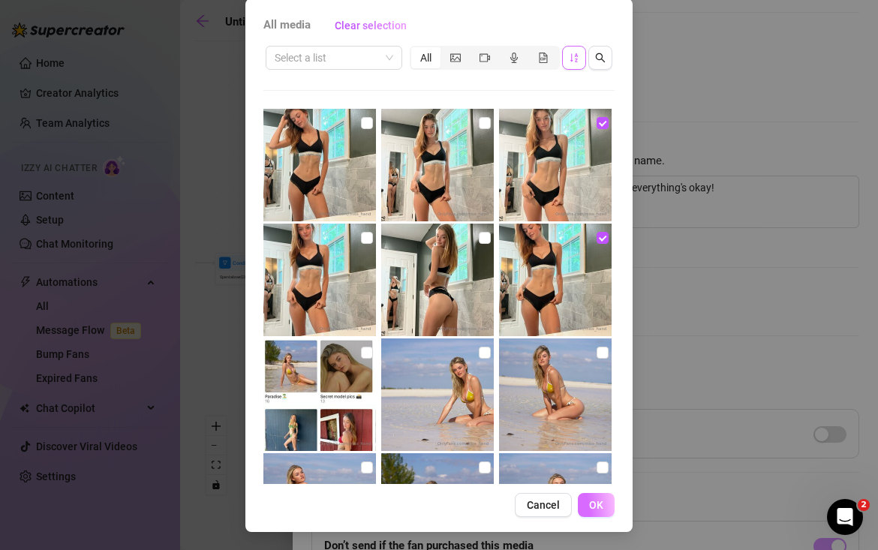
click at [595, 508] on span "OK" at bounding box center [596, 505] width 14 height 12
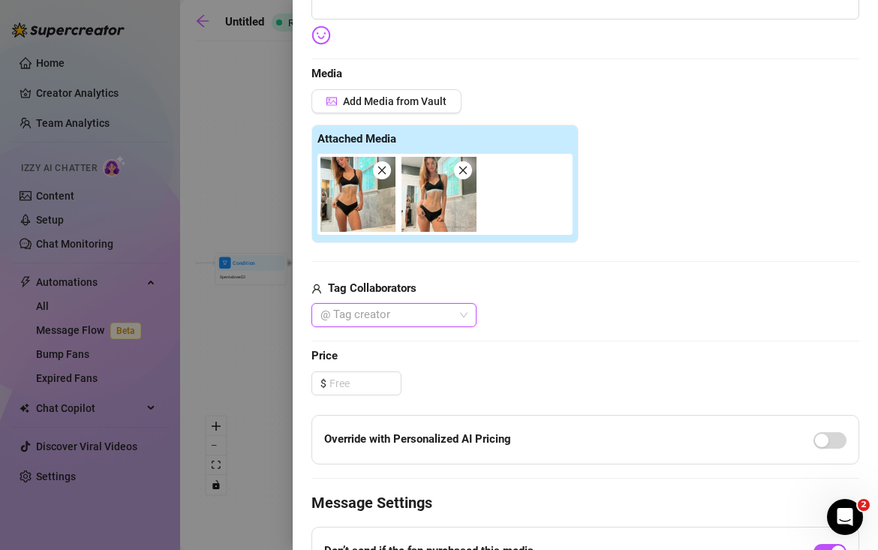
scroll to position [387, 0]
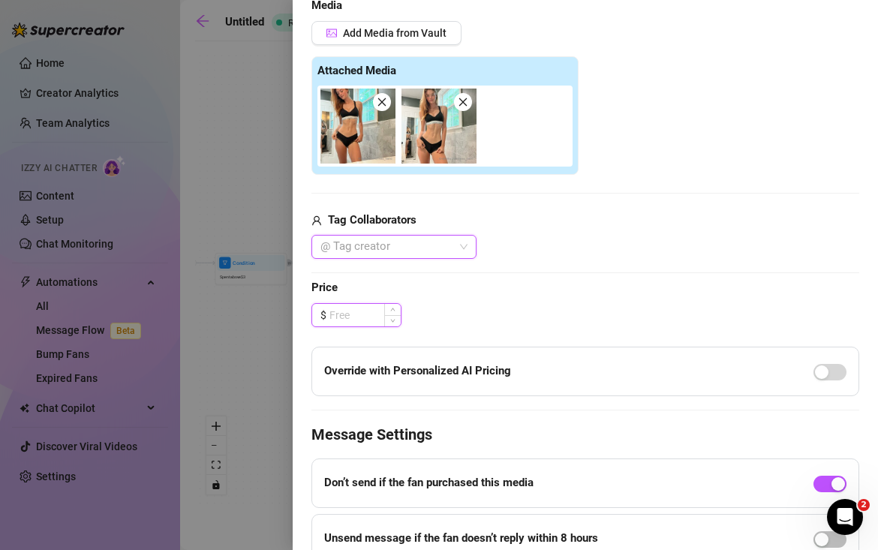
click at [377, 318] on input at bounding box center [365, 315] width 71 height 23
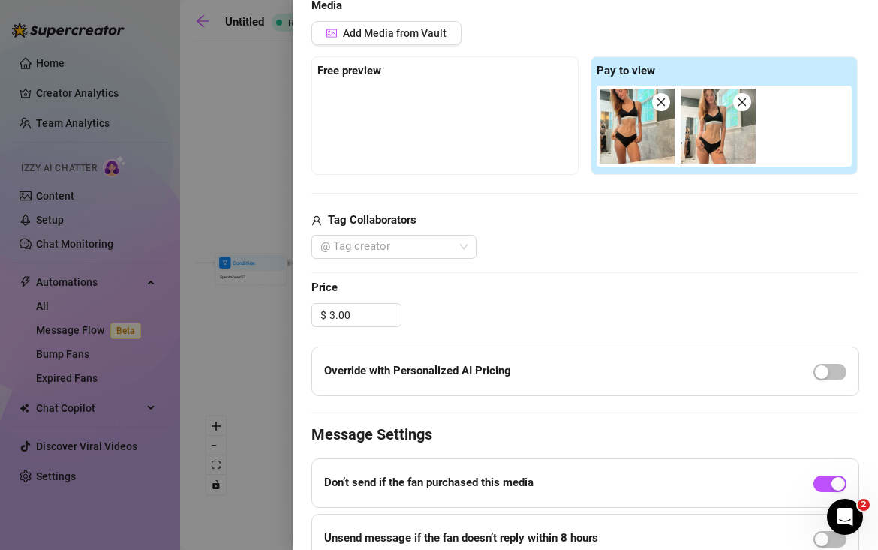
click at [549, 303] on div "$ 3.00" at bounding box center [586, 315] width 548 height 24
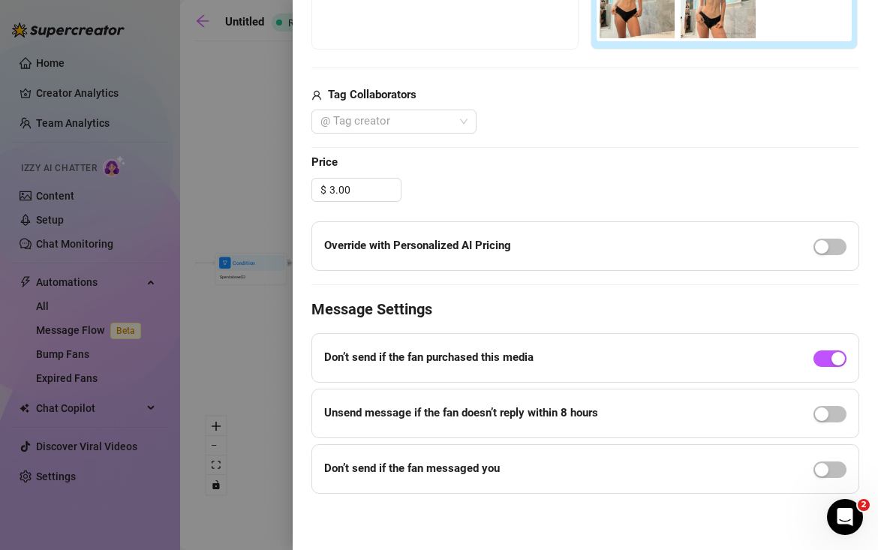
scroll to position [0, 0]
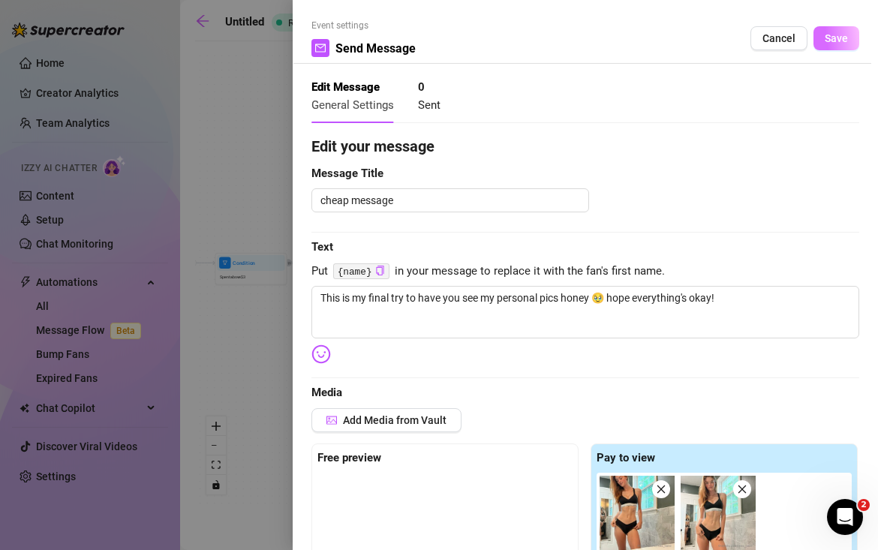
click at [814, 45] on button "Save" at bounding box center [837, 38] width 46 height 24
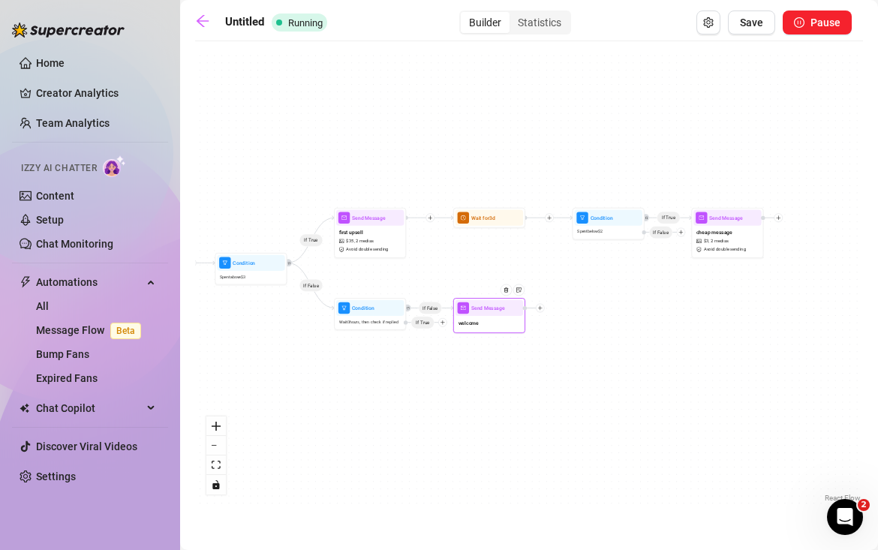
click at [541, 310] on div at bounding box center [540, 308] width 9 height 9
click at [577, 309] on div "Time Delay" at bounding box center [576, 309] width 53 height 12
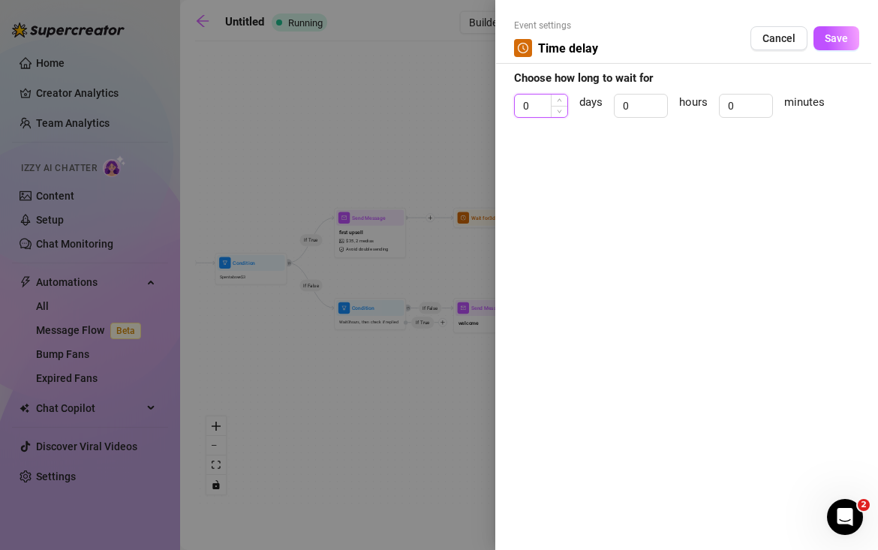
click at [550, 111] on div "0" at bounding box center [541, 106] width 54 height 24
click at [559, 102] on span "Increase Value" at bounding box center [559, 102] width 17 height 14
click at [559, 102] on icon "up" at bounding box center [559, 100] width 5 height 5
click at [567, 100] on span "Increase Value" at bounding box center [559, 102] width 17 height 14
click at [847, 44] on span "Save" at bounding box center [836, 38] width 23 height 12
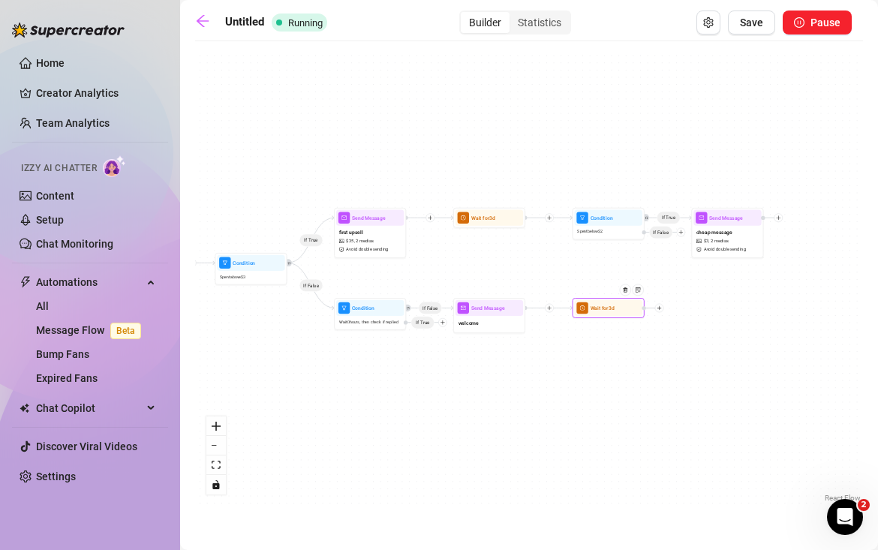
click at [661, 309] on icon "plus" at bounding box center [659, 308] width 5 height 5
click at [674, 321] on icon "filter" at bounding box center [673, 321] width 5 height 4
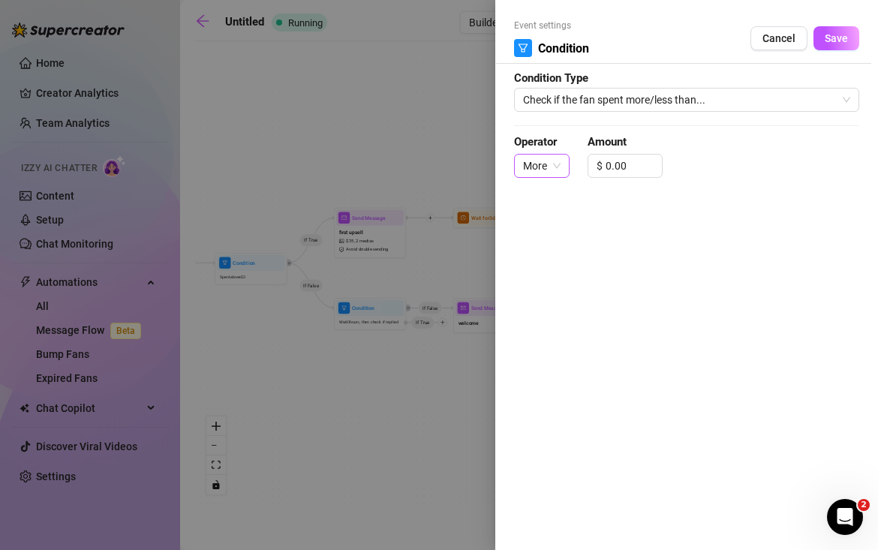
click at [555, 165] on span "More" at bounding box center [542, 166] width 38 height 23
click at [554, 212] on div "Less" at bounding box center [542, 220] width 32 height 17
click at [610, 160] on input "0.00" at bounding box center [632, 166] width 56 height 23
click at [841, 56] on div "Event settings Condition Cancel Save" at bounding box center [686, 41] width 345 height 45
click at [843, 48] on button "Save" at bounding box center [837, 38] width 46 height 24
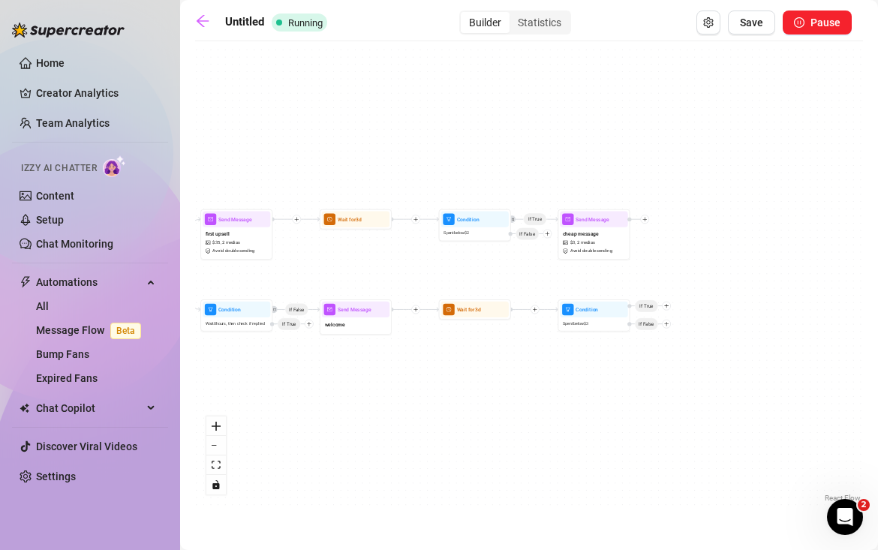
drag, startPoint x: 756, startPoint y: 381, endPoint x: 622, endPoint y: 383, distance: 133.7
click at [622, 383] on div "If True If False If False If True Condition Spent below $ 3 If False If True Wa…" at bounding box center [529, 277] width 668 height 457
click at [601, 249] on span "Avoid double sending" at bounding box center [592, 251] width 42 height 7
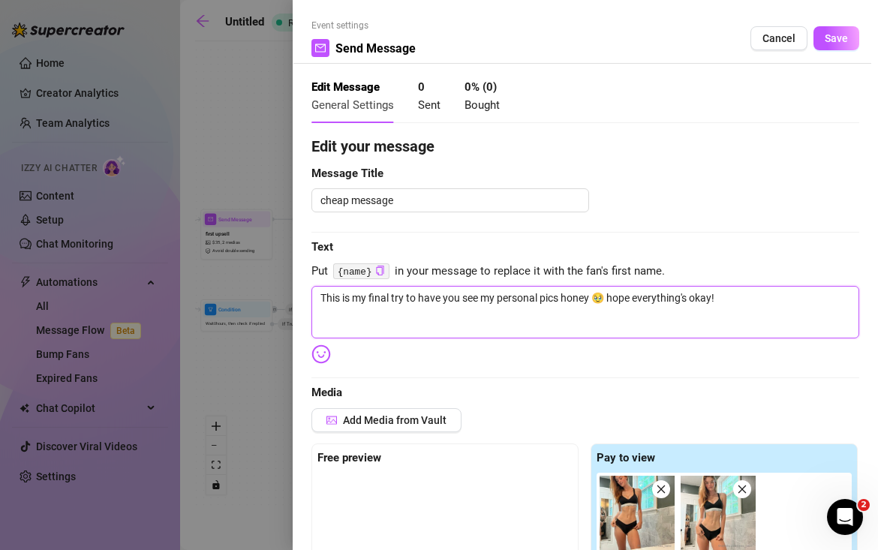
click at [442, 300] on textarea "This is my final try to have you see my personal pics honey 🥹 hope everything's…" at bounding box center [586, 312] width 548 height 53
click at [242, 129] on div at bounding box center [439, 275] width 878 height 550
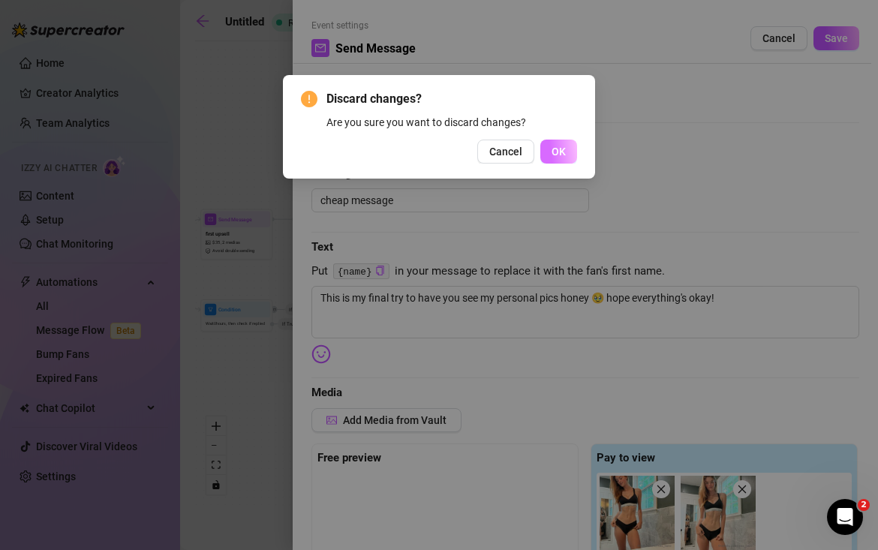
click at [552, 150] on span "OK" at bounding box center [559, 152] width 14 height 12
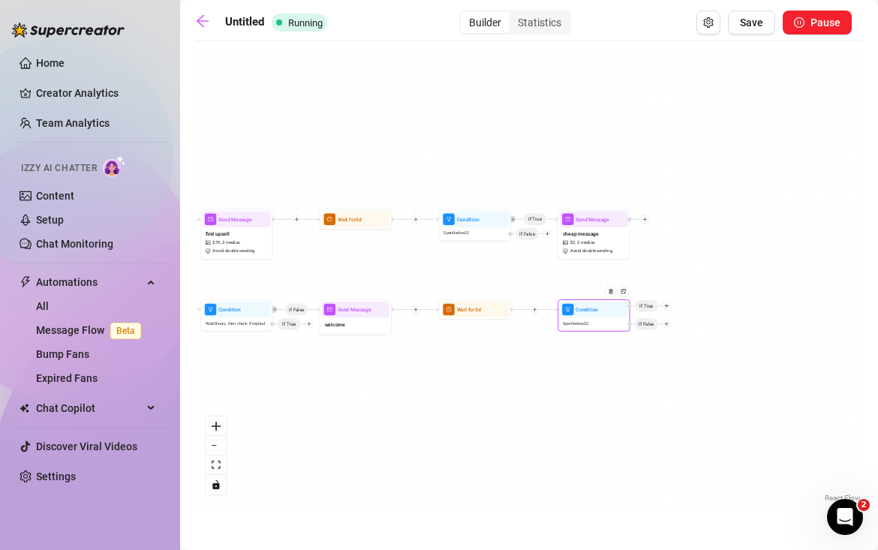
click at [668, 306] on icon "plus" at bounding box center [666, 305] width 5 height 5
click at [672, 332] on div "Message" at bounding box center [681, 331] width 53 height 12
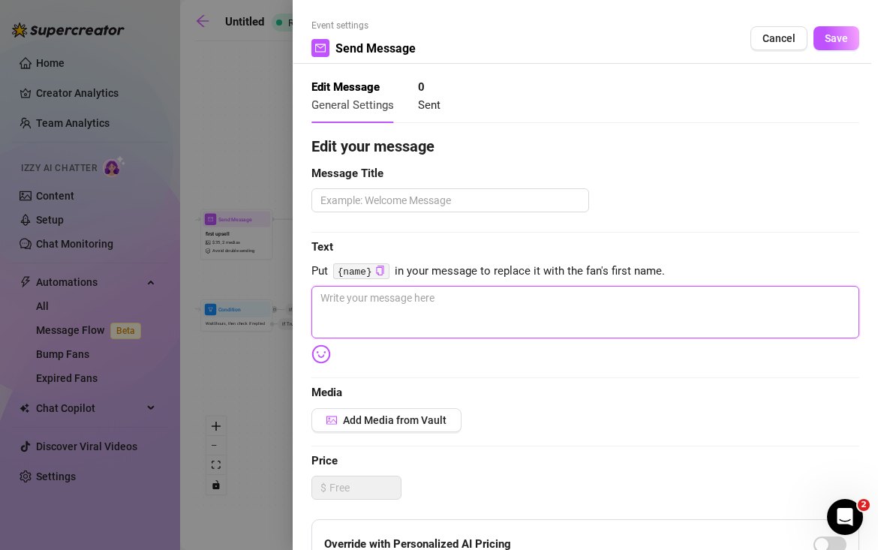
click at [638, 294] on textarea at bounding box center [586, 312] width 548 height 53
paste textarea "This is my final try to have you see my personal pics honey 🥹 hope everything's…"
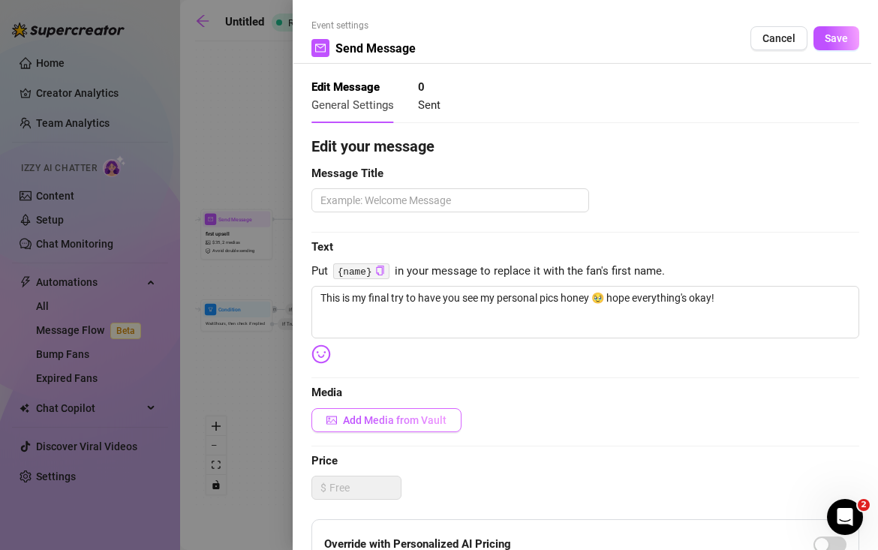
click at [441, 409] on button "Add Media from Vault" at bounding box center [387, 420] width 150 height 24
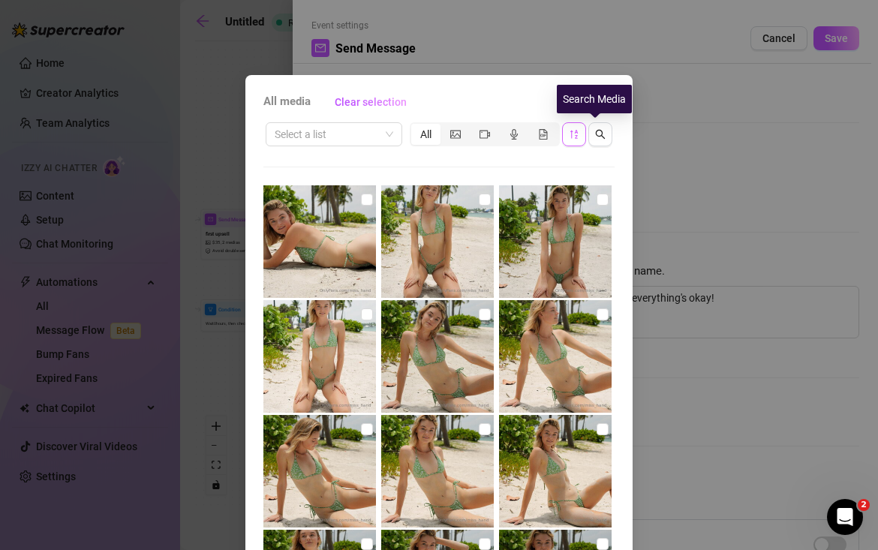
click at [577, 138] on button "button" at bounding box center [574, 134] width 24 height 24
click at [570, 129] on icon "sort-descending" at bounding box center [574, 134] width 11 height 11
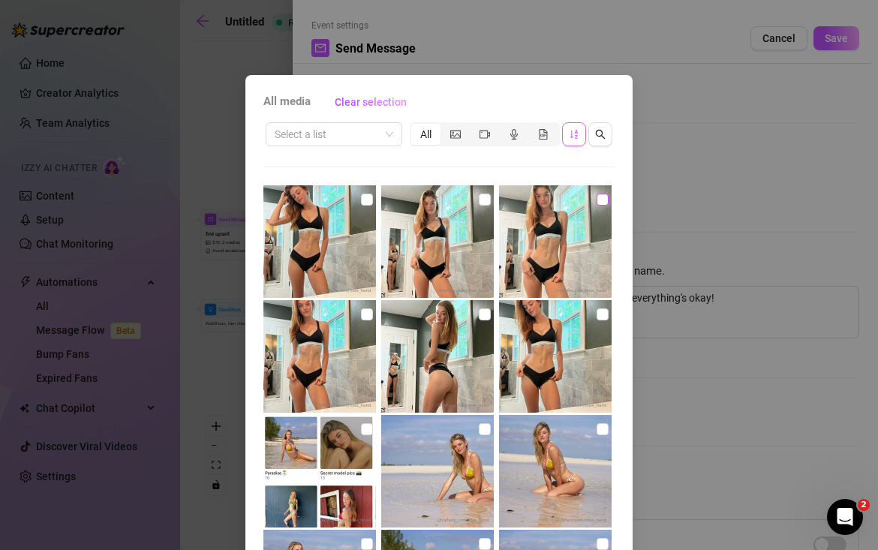
click at [597, 197] on input "checkbox" at bounding box center [603, 200] width 12 height 12
click at [597, 315] on input "checkbox" at bounding box center [603, 315] width 12 height 12
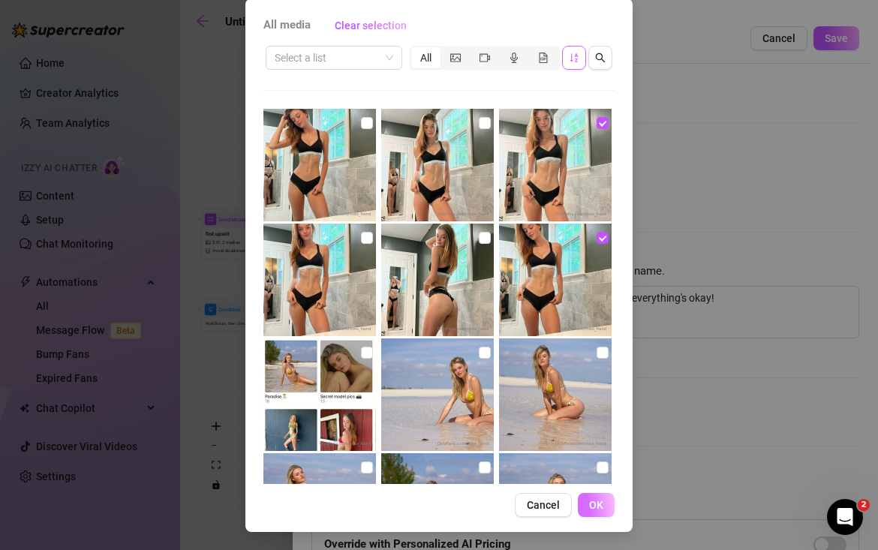
click at [600, 508] on button "OK" at bounding box center [596, 505] width 37 height 24
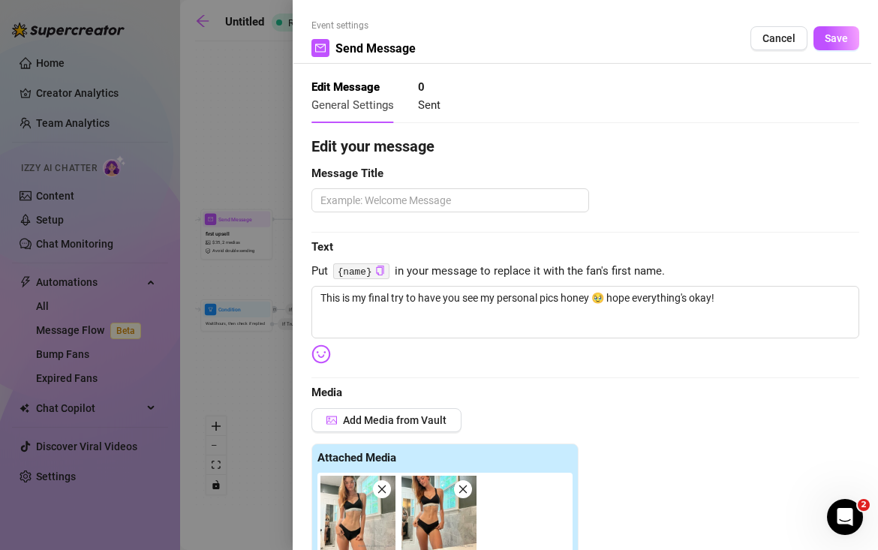
scroll to position [348, 0]
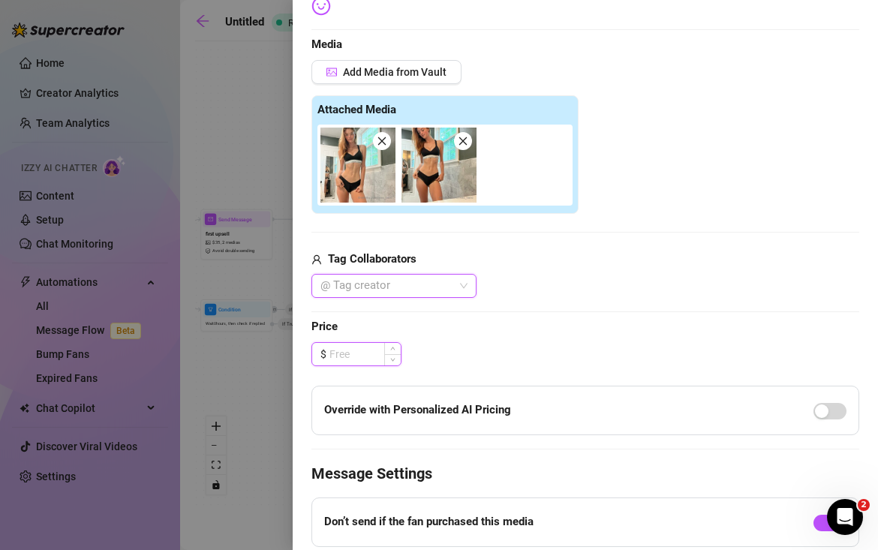
click at [366, 351] on input at bounding box center [365, 354] width 71 height 23
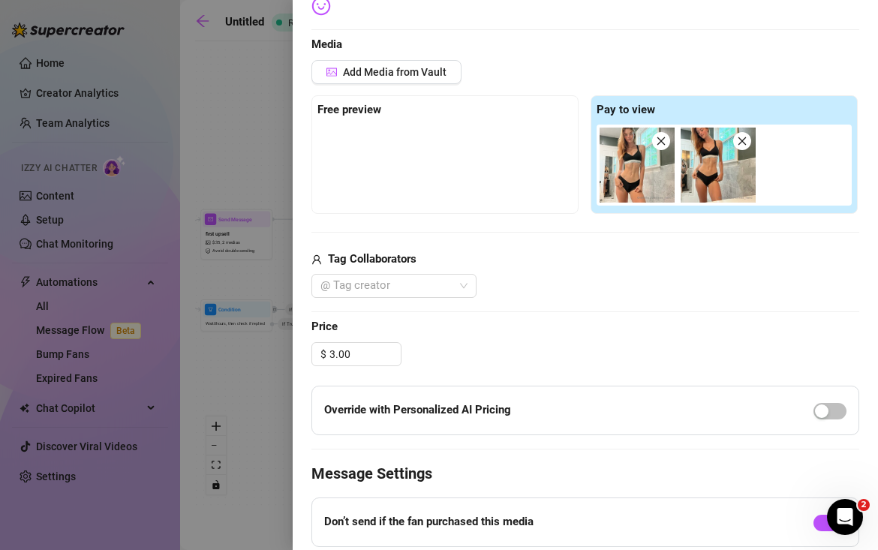
click at [487, 342] on div "$ 3.00" at bounding box center [586, 354] width 548 height 24
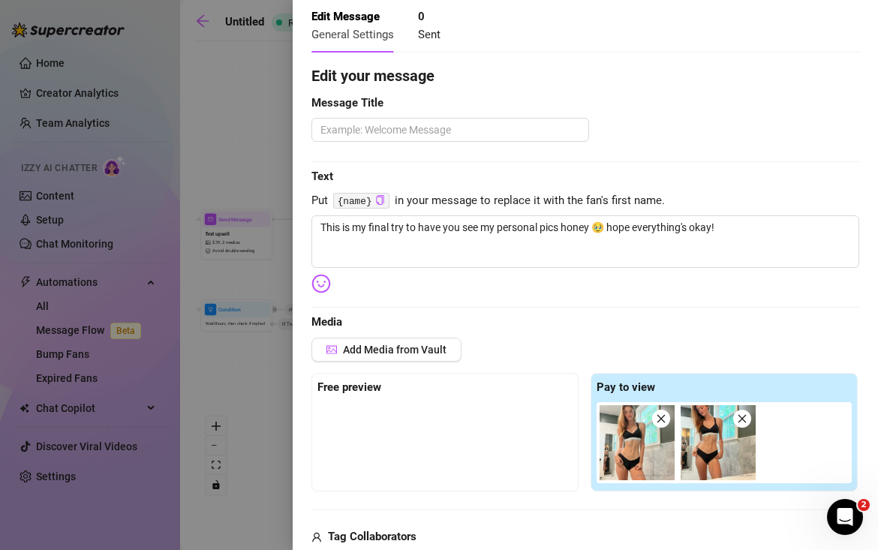
scroll to position [0, 0]
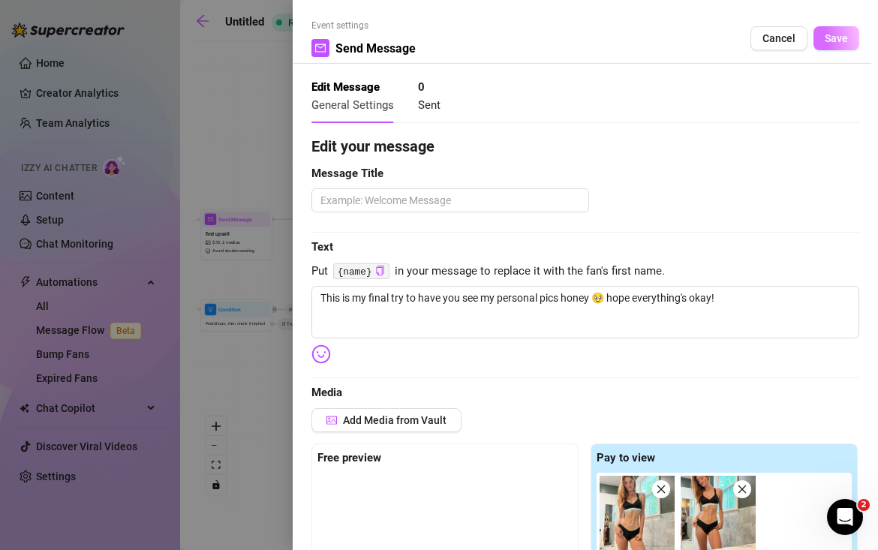
click at [819, 46] on button "Save" at bounding box center [837, 38] width 46 height 24
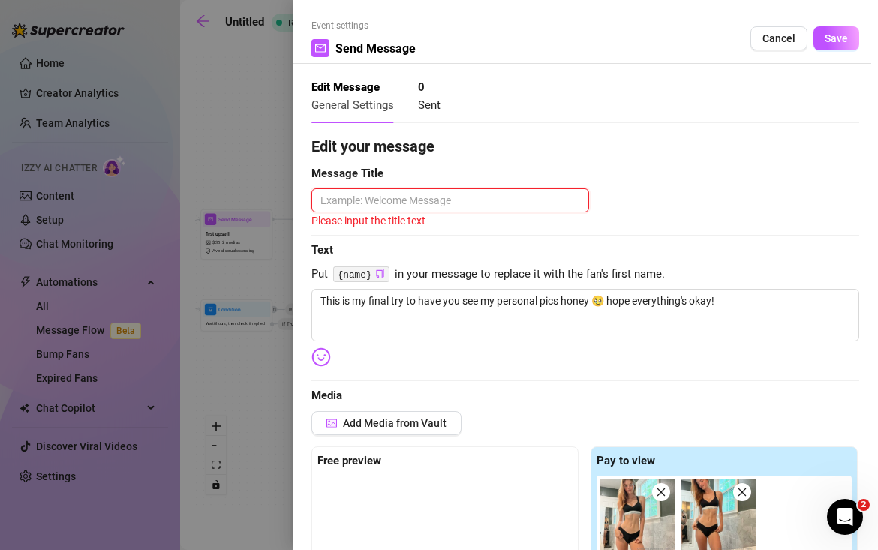
click at [553, 194] on textarea at bounding box center [451, 200] width 278 height 24
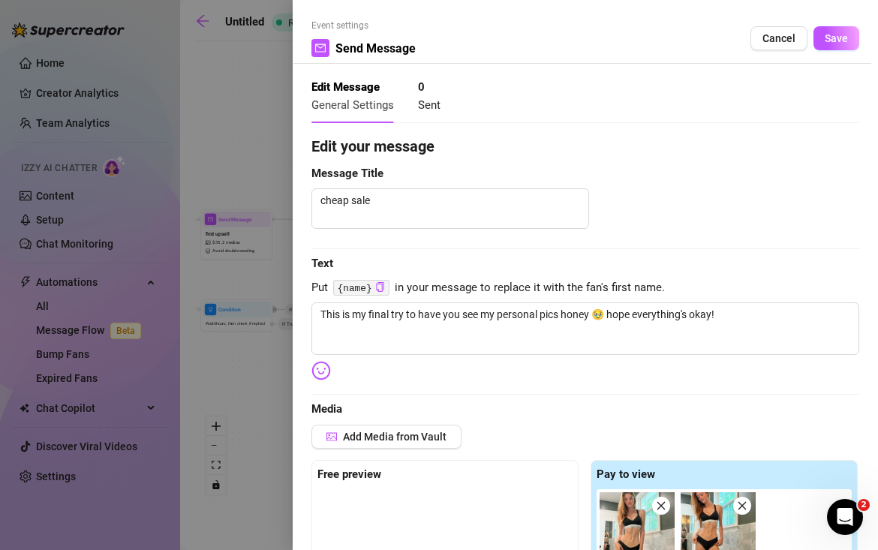
click at [818, 23] on div "Event settings Send Message Cancel Save" at bounding box center [586, 41] width 548 height 45
click at [818, 30] on button "Save" at bounding box center [837, 38] width 46 height 24
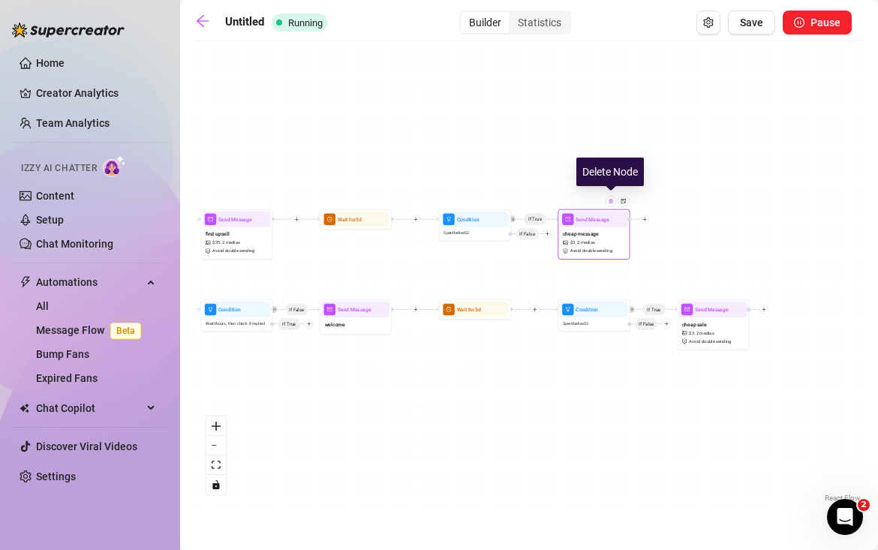
click at [609, 200] on img at bounding box center [611, 201] width 6 height 6
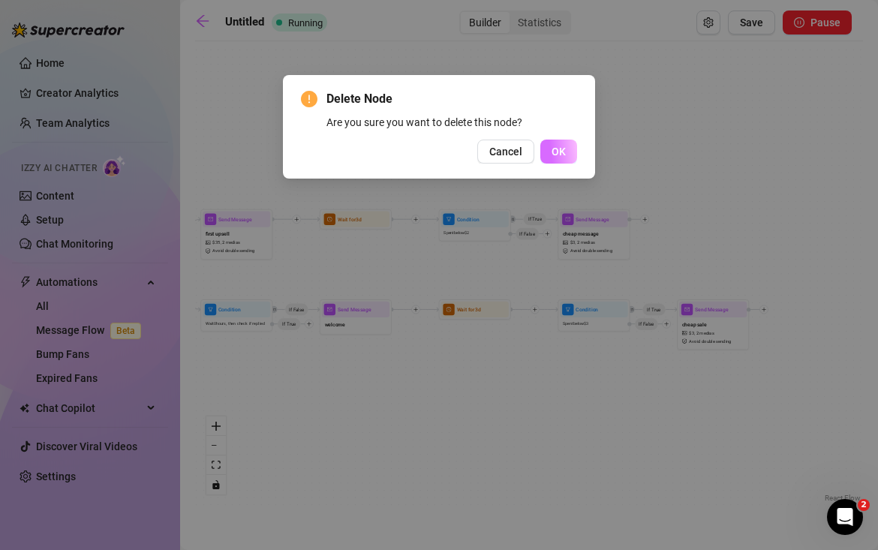
click at [564, 153] on span "OK" at bounding box center [559, 152] width 14 height 12
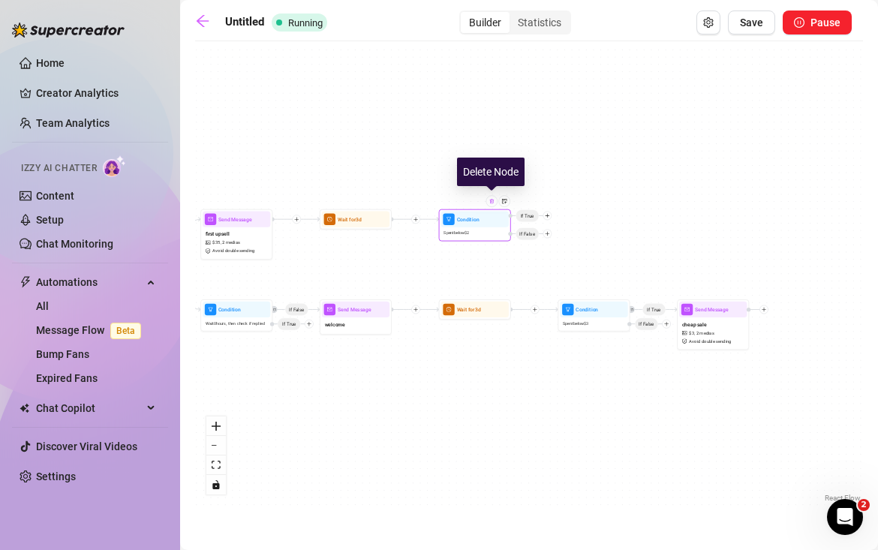
click at [496, 205] on div at bounding box center [492, 200] width 11 height 11
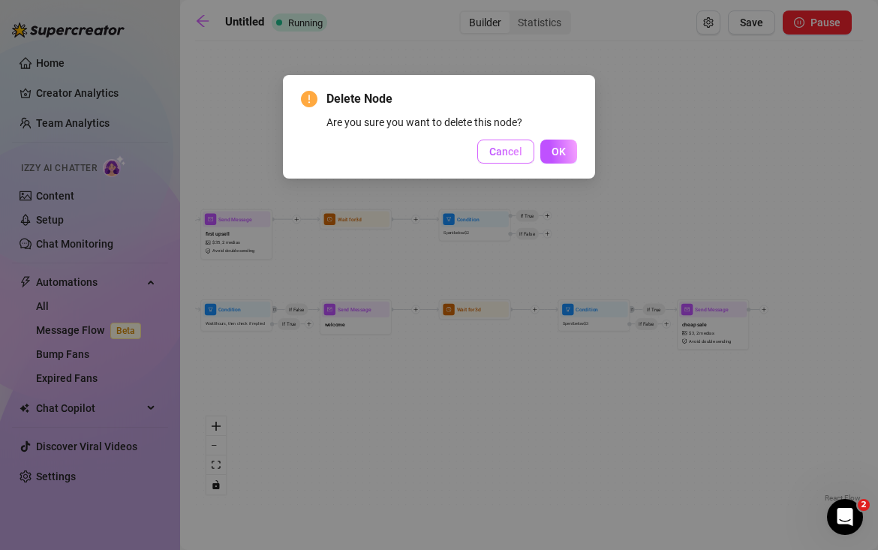
click at [503, 161] on button "Cancel" at bounding box center [506, 152] width 57 height 24
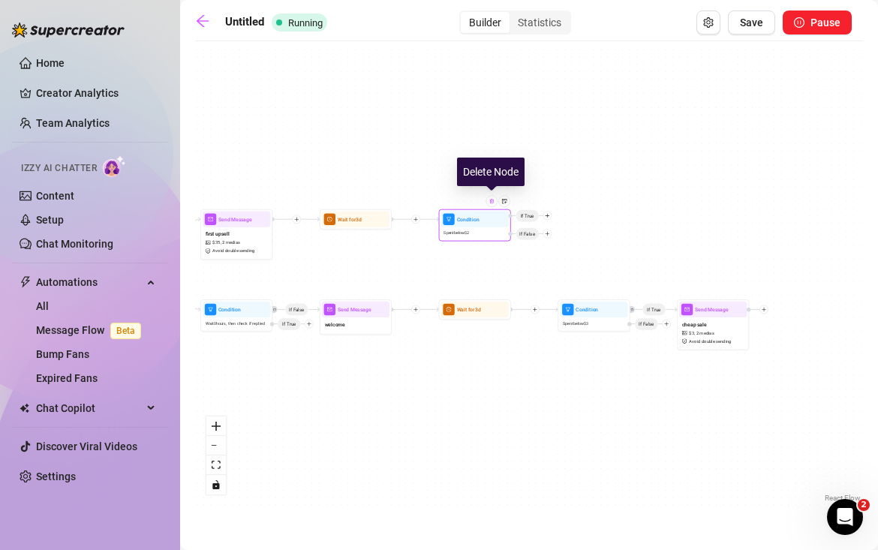
click at [490, 204] on div at bounding box center [492, 200] width 11 height 11
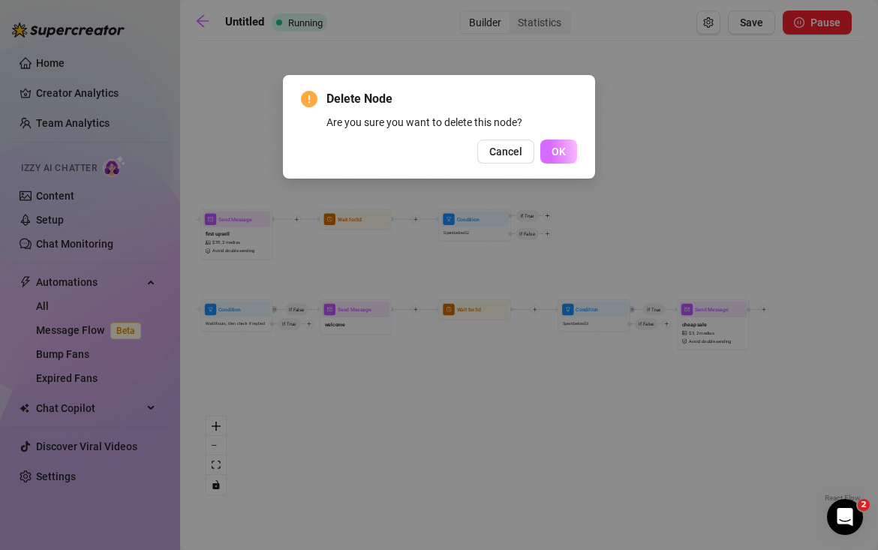
click at [558, 148] on span "OK" at bounding box center [559, 152] width 14 height 12
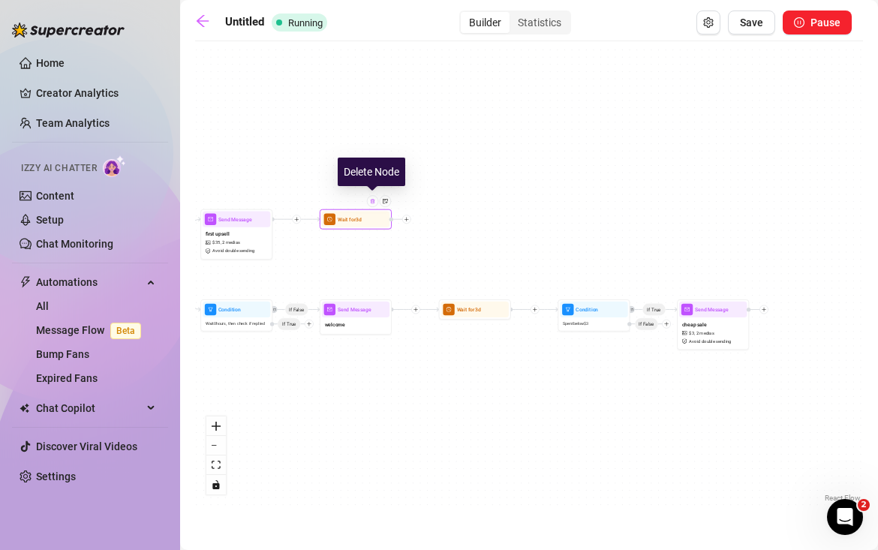
click at [376, 204] on div at bounding box center [372, 200] width 11 height 11
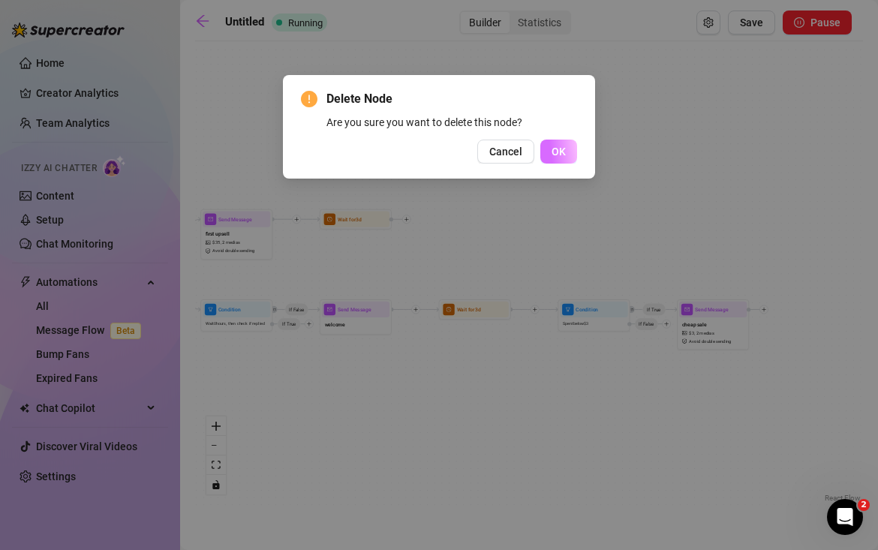
click at [547, 150] on button "OK" at bounding box center [559, 152] width 37 height 24
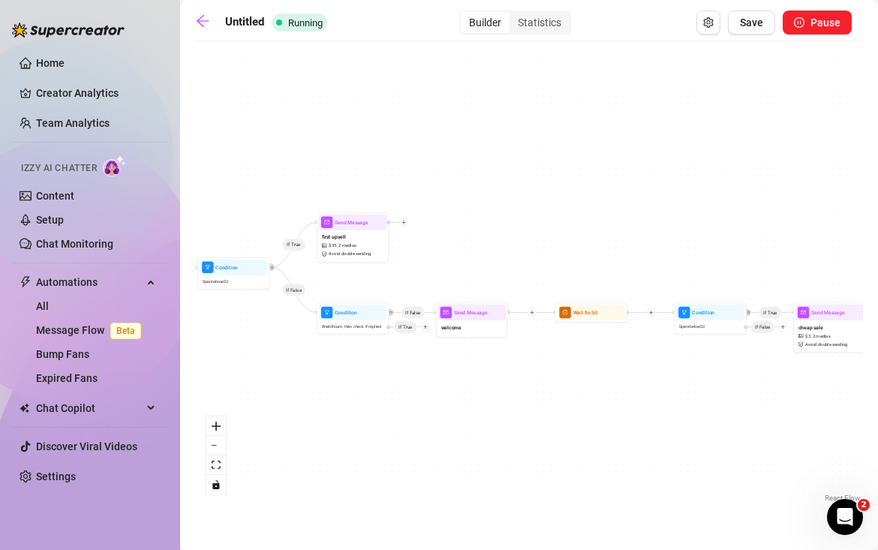
drag, startPoint x: 409, startPoint y: 171, endPoint x: 526, endPoint y: 174, distance: 116.4
click at [526, 174] on div "If True If False If False If True Send Message cheap sale $ 3 , 2 medias Avoid …" at bounding box center [529, 277] width 668 height 457
click at [195, 24] on icon "arrow-left" at bounding box center [202, 21] width 15 height 15
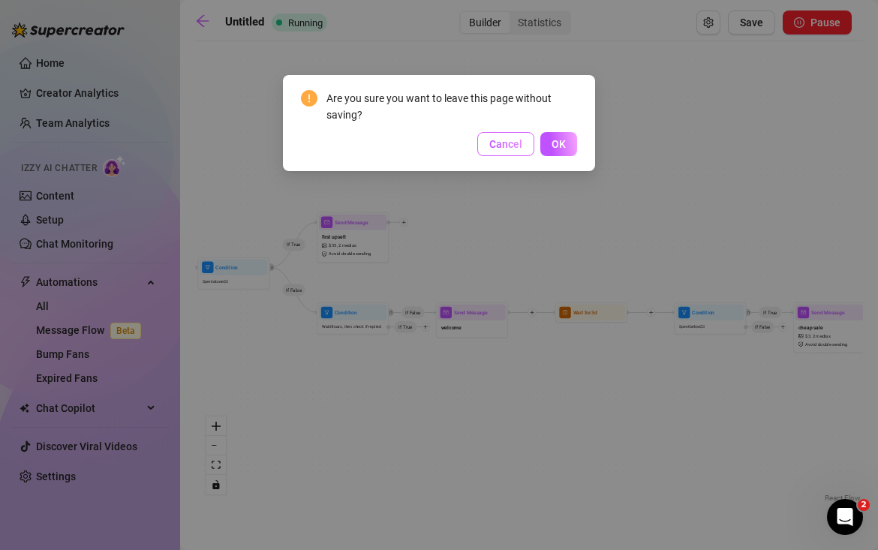
click at [527, 149] on button "Cancel" at bounding box center [506, 144] width 57 height 24
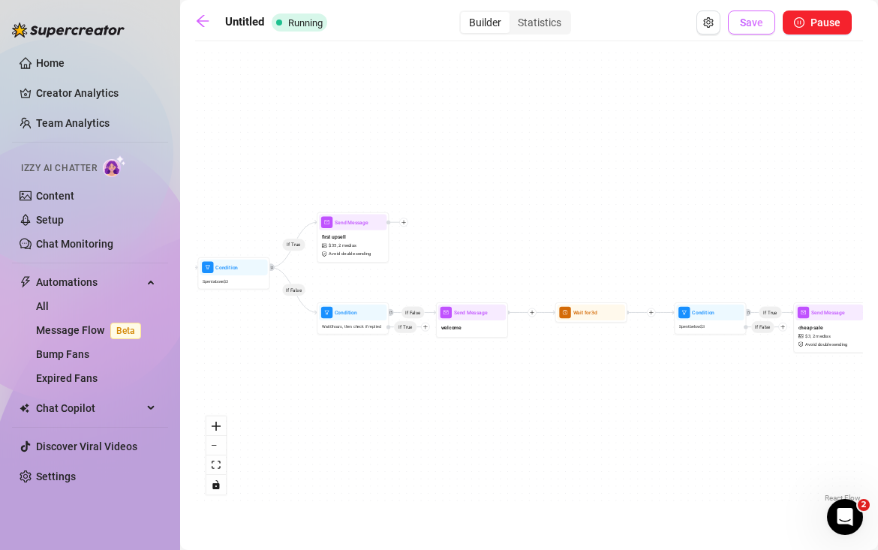
click at [738, 22] on button "Save" at bounding box center [751, 23] width 47 height 24
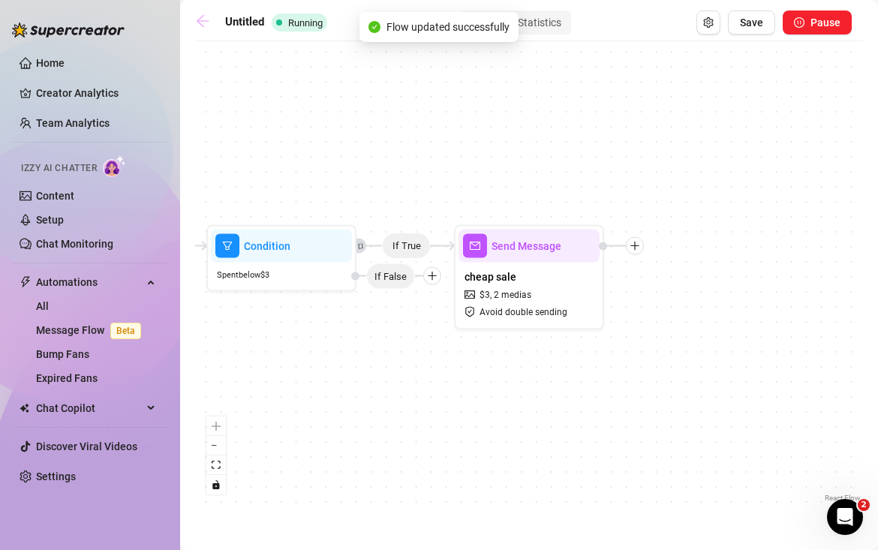
click at [212, 27] on link at bounding box center [206, 23] width 23 height 18
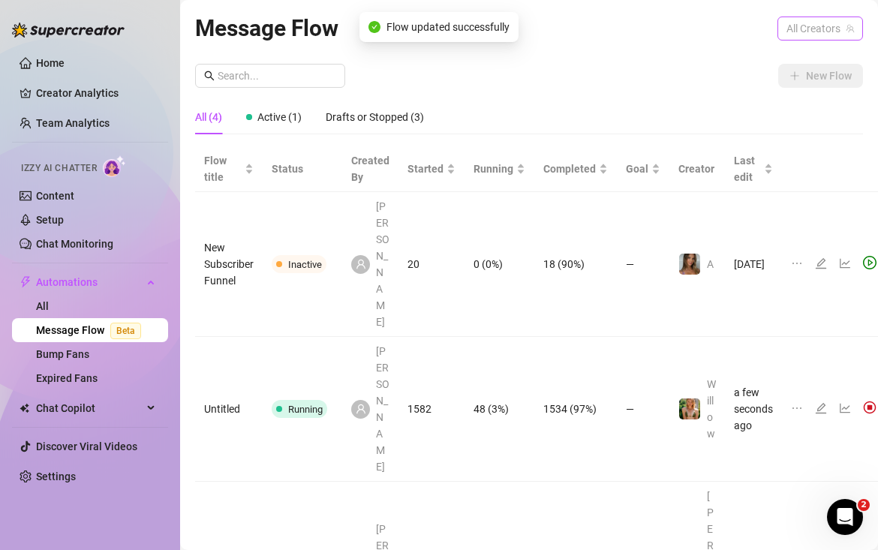
click at [787, 26] on span "All Creators" at bounding box center [821, 28] width 68 height 23
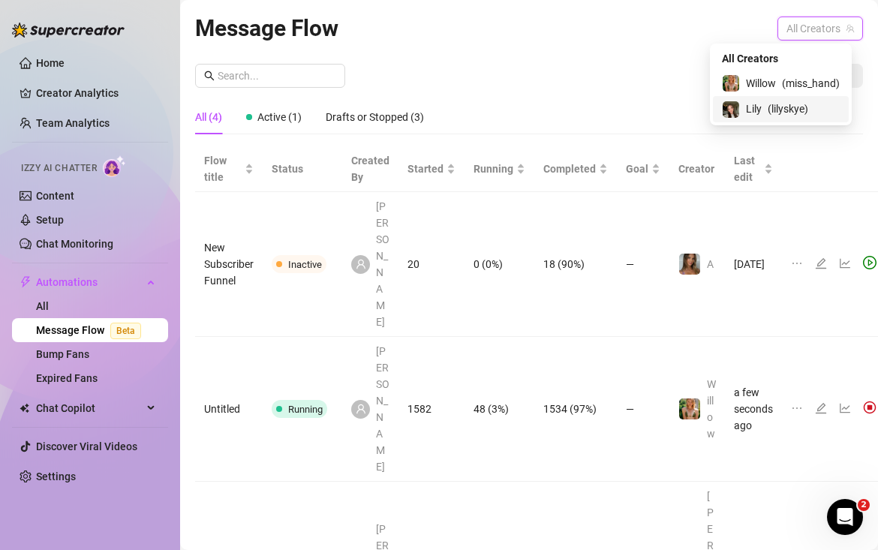
click at [794, 108] on span "( lilyskye )" at bounding box center [788, 109] width 41 height 17
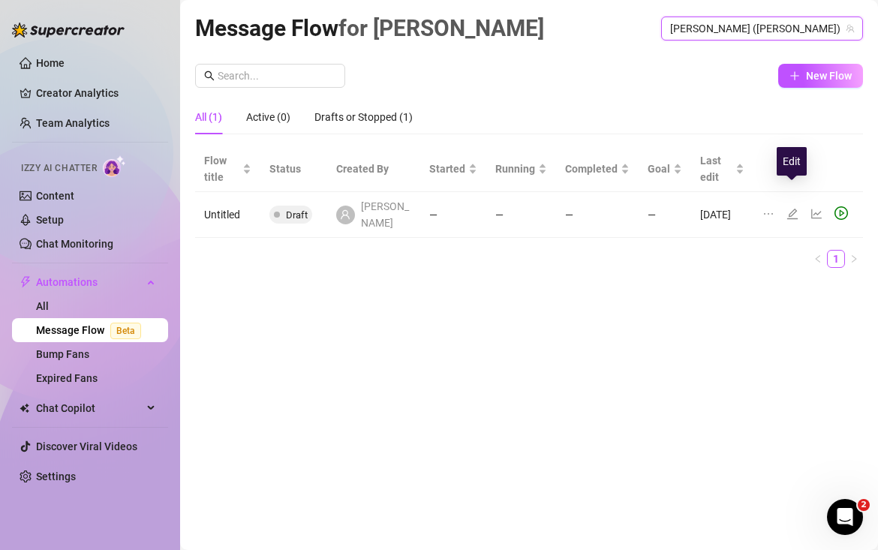
click at [787, 208] on icon "edit" at bounding box center [793, 214] width 12 height 12
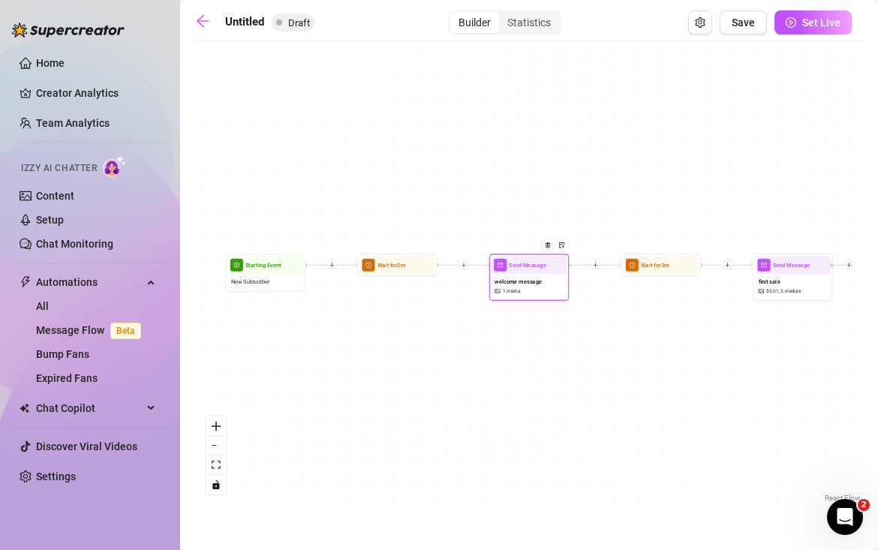
click at [537, 294] on div "welcome message 1 media" at bounding box center [529, 286] width 75 height 24
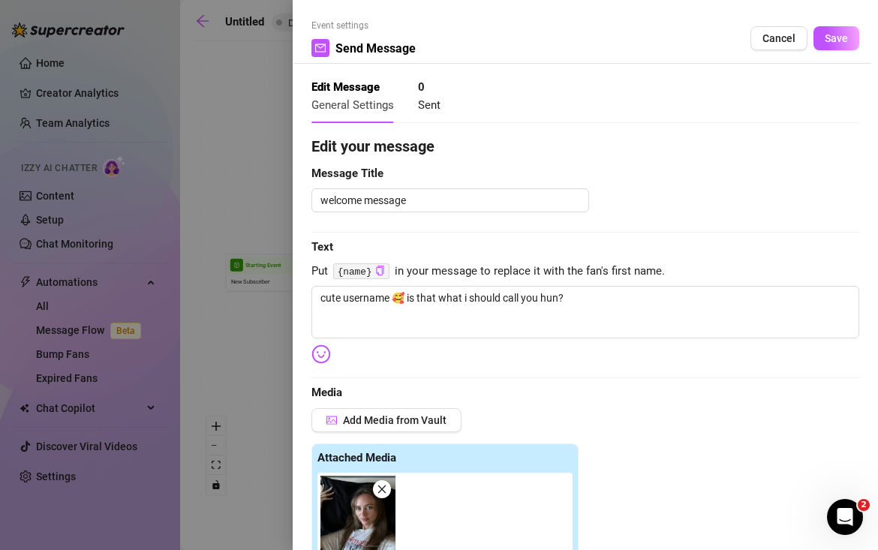
click at [271, 120] on div at bounding box center [439, 275] width 878 height 550
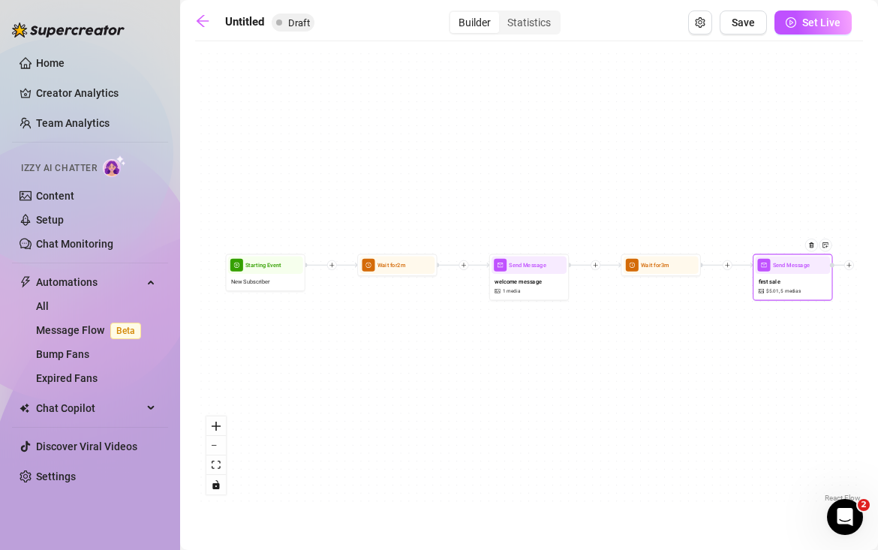
click at [793, 284] on div "first sale $ 5.01 , 5 medias" at bounding box center [792, 286] width 75 height 24
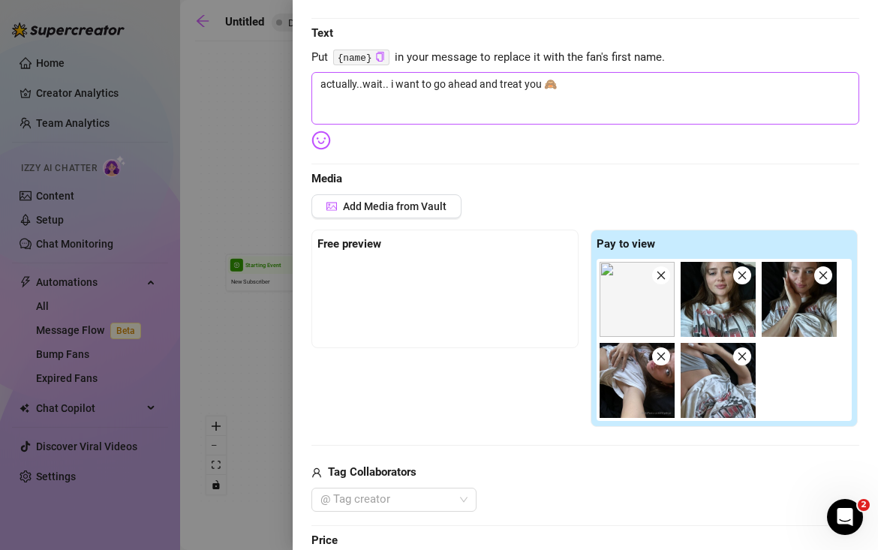
scroll to position [215, 0]
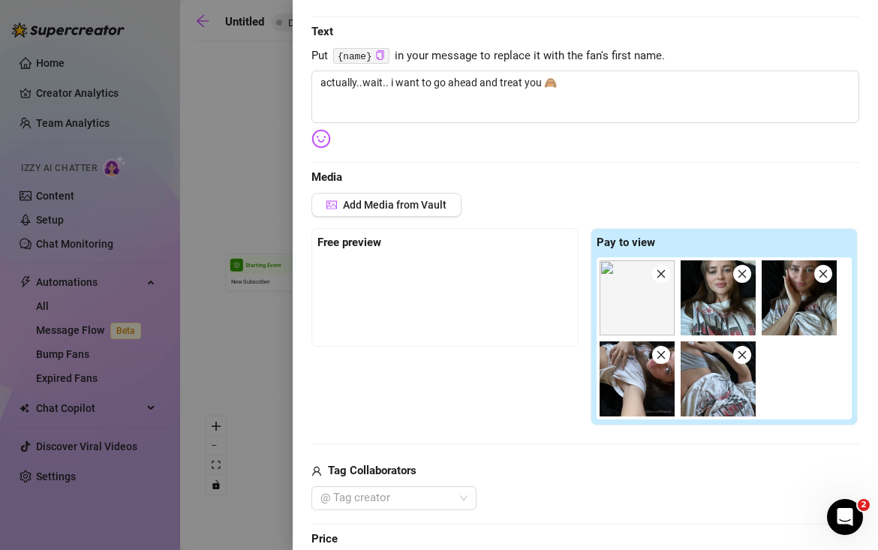
click at [234, 147] on div at bounding box center [439, 275] width 878 height 550
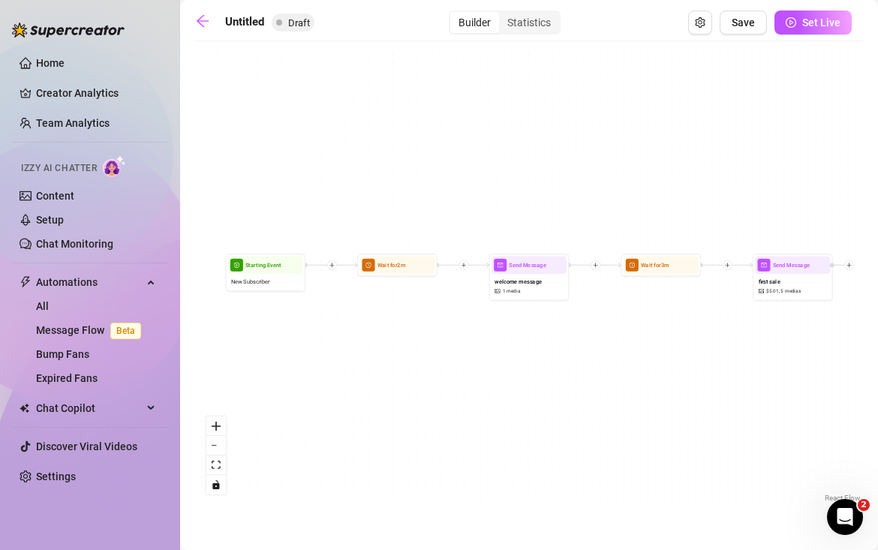
click at [809, 35] on div "Untitled Draft Builder Statistics Save Set Live Send Message first sale $ 5.01 …" at bounding box center [529, 258] width 668 height 495
click at [408, 267] on div at bounding box center [419, 251] width 35 height 41
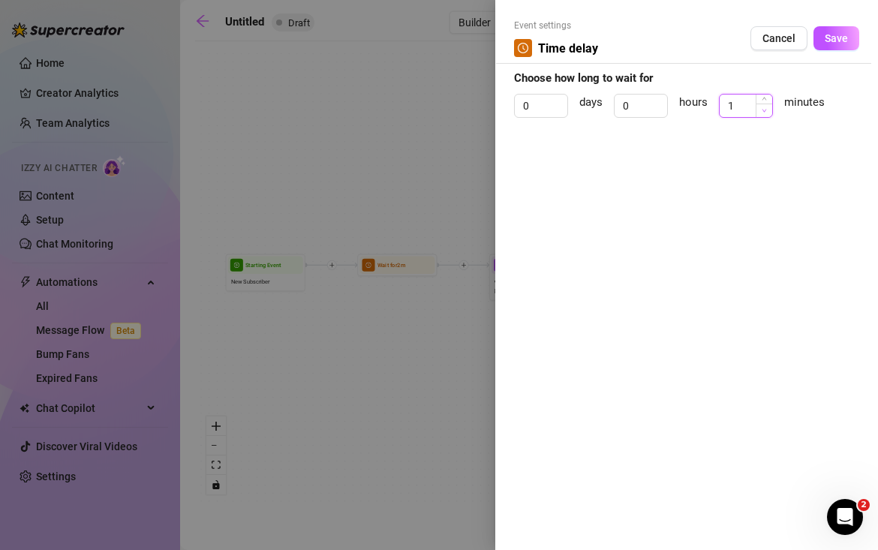
click at [762, 112] on icon "down" at bounding box center [764, 110] width 5 height 5
click at [831, 44] on span "Save" at bounding box center [836, 38] width 23 height 12
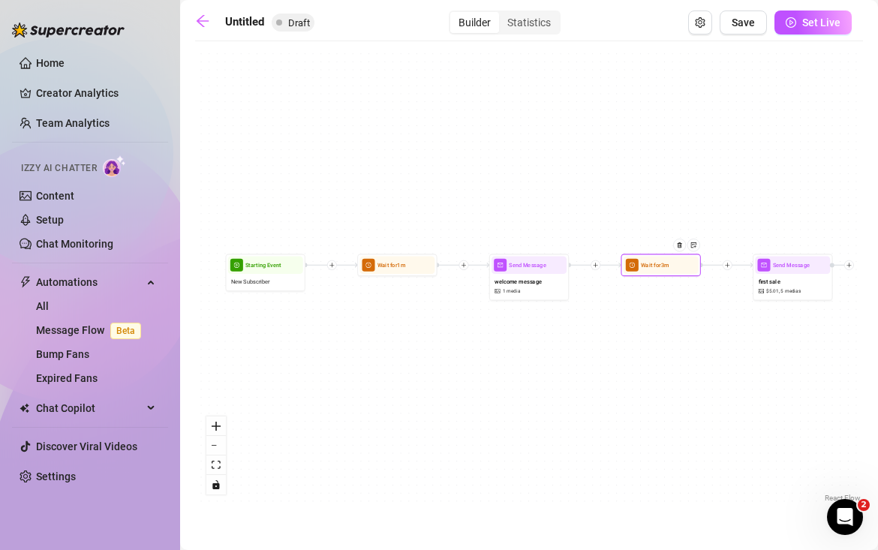
click at [684, 270] on div at bounding box center [683, 251] width 35 height 41
click at [815, 24] on span "Set Live" at bounding box center [822, 23] width 38 height 12
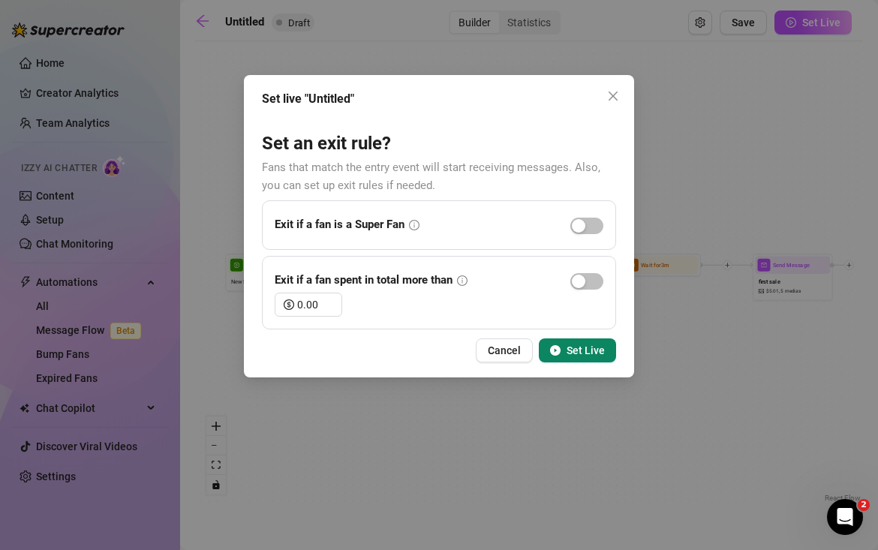
click at [581, 359] on button "Set Live" at bounding box center [577, 351] width 77 height 24
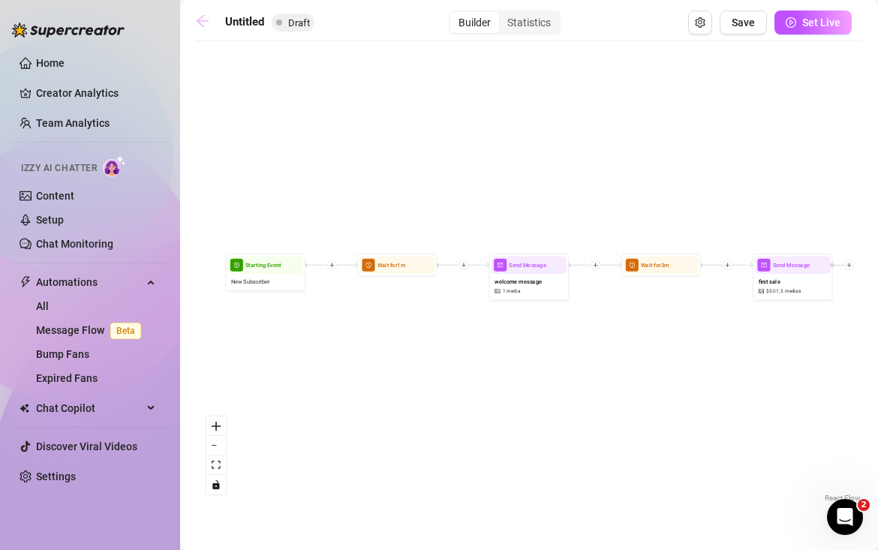
click at [208, 24] on icon "arrow-left" at bounding box center [202, 21] width 15 height 15
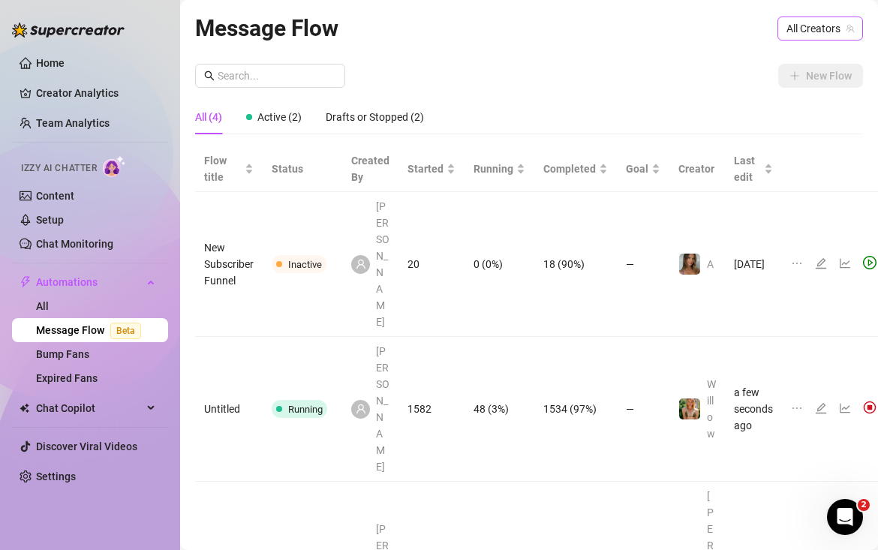
click at [806, 26] on span "All Creators" at bounding box center [821, 28] width 68 height 23
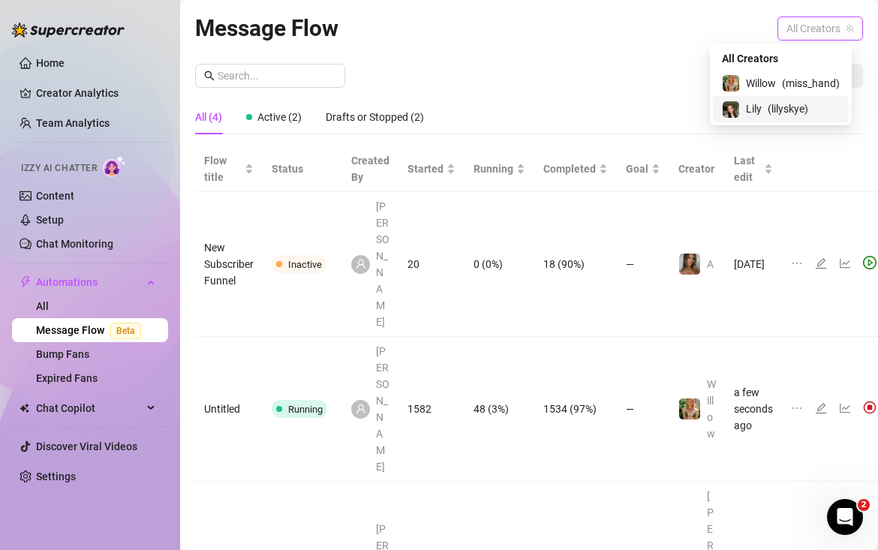
click at [779, 108] on span "( lilyskye )" at bounding box center [788, 109] width 41 height 17
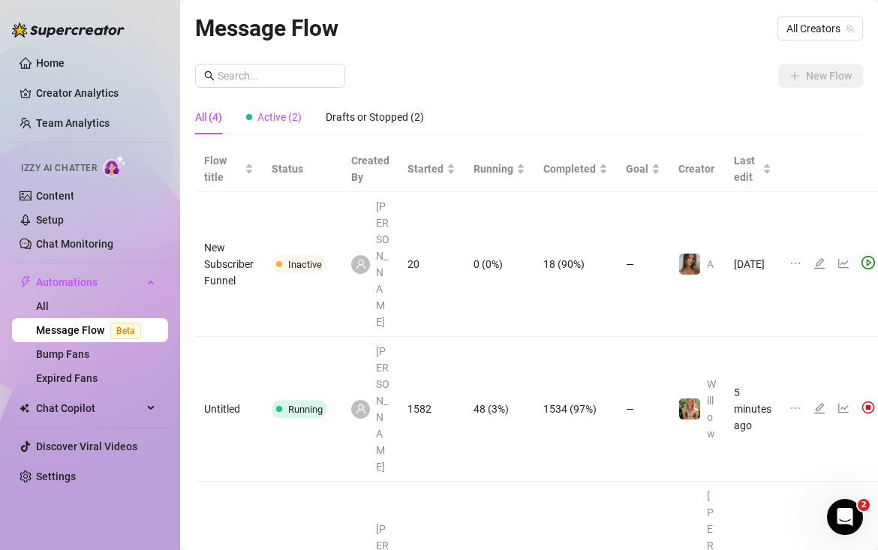
click at [294, 115] on span "Active (2)" at bounding box center [280, 117] width 44 height 12
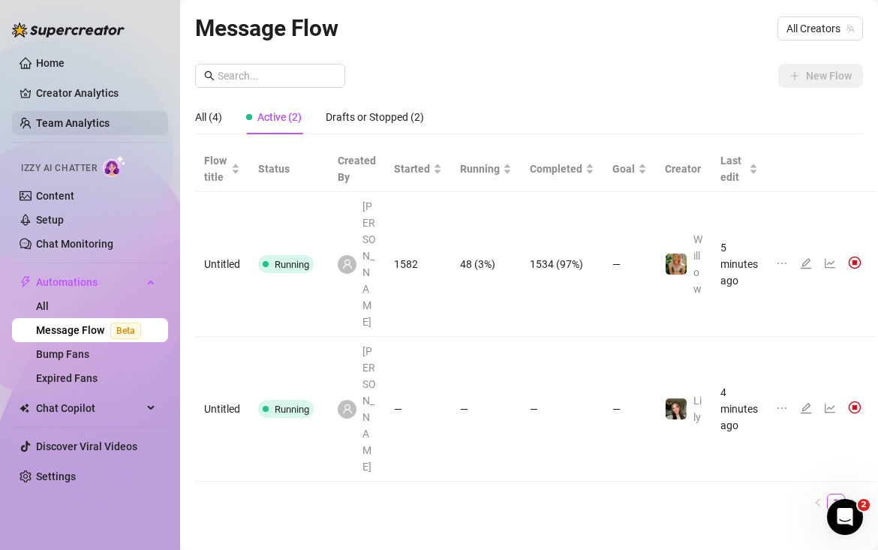
click at [72, 122] on link "Team Analytics" at bounding box center [73, 123] width 74 height 12
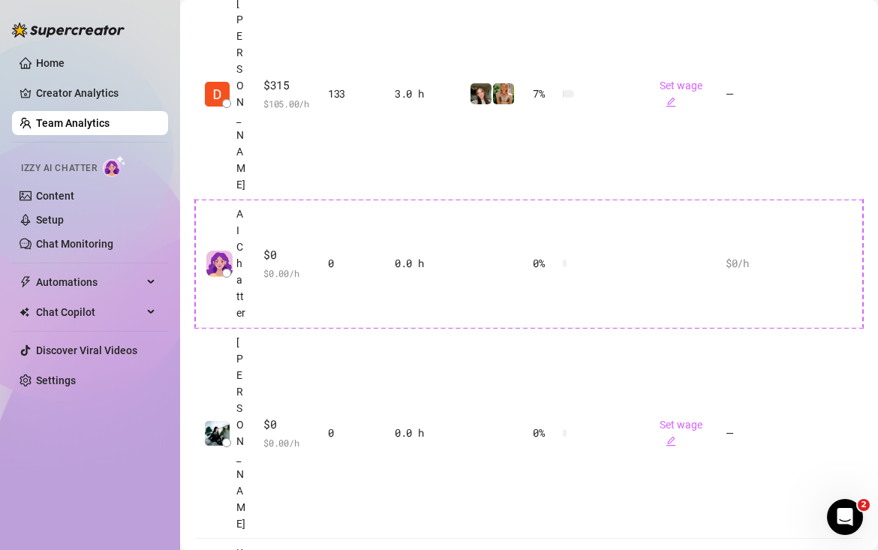
scroll to position [815, 0]
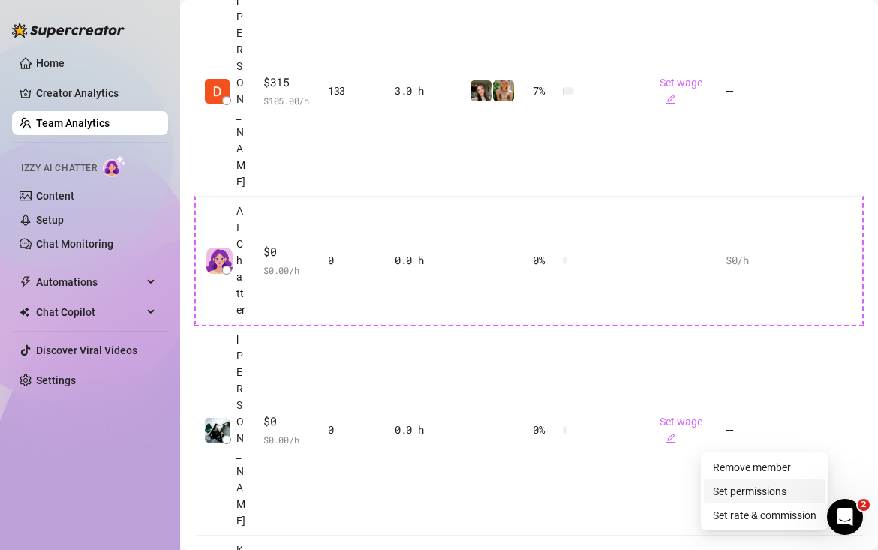
click at [787, 491] on link "Set permissions" at bounding box center [750, 492] width 74 height 12
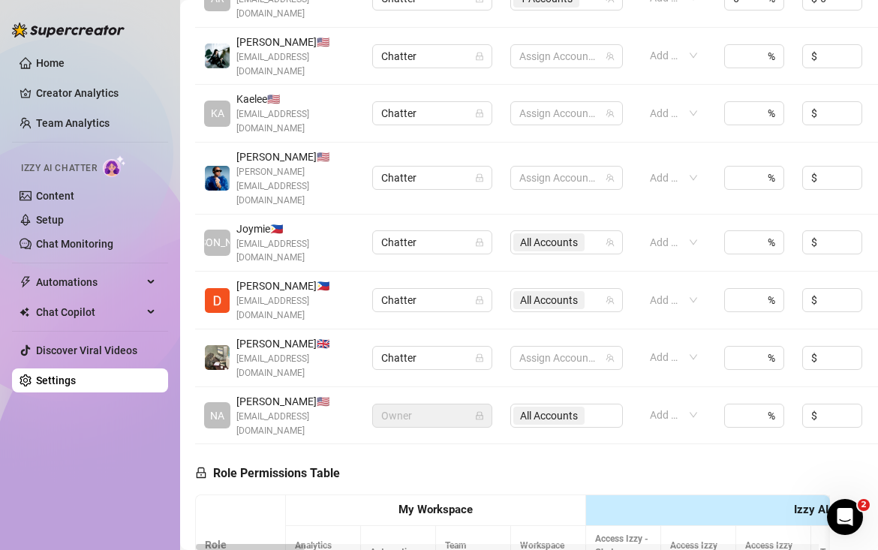
scroll to position [409, 0]
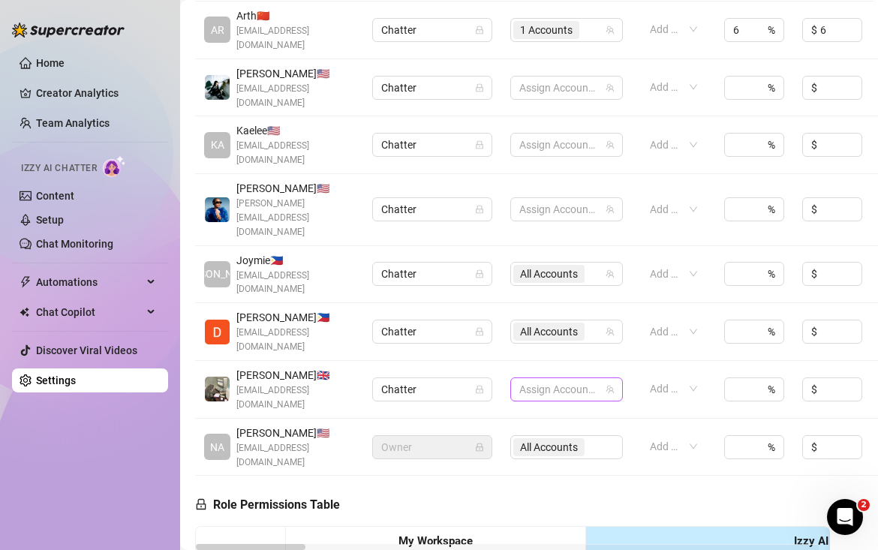
click at [558, 379] on div at bounding box center [559, 389] width 91 height 21
click at [540, 348] on span "Select tree node" at bounding box center [541, 350] width 12 height 12
click at [583, 265] on span "All Accounts" at bounding box center [549, 274] width 71 height 18
click at [532, 226] on input "Select all" at bounding box center [532, 228] width 12 height 12
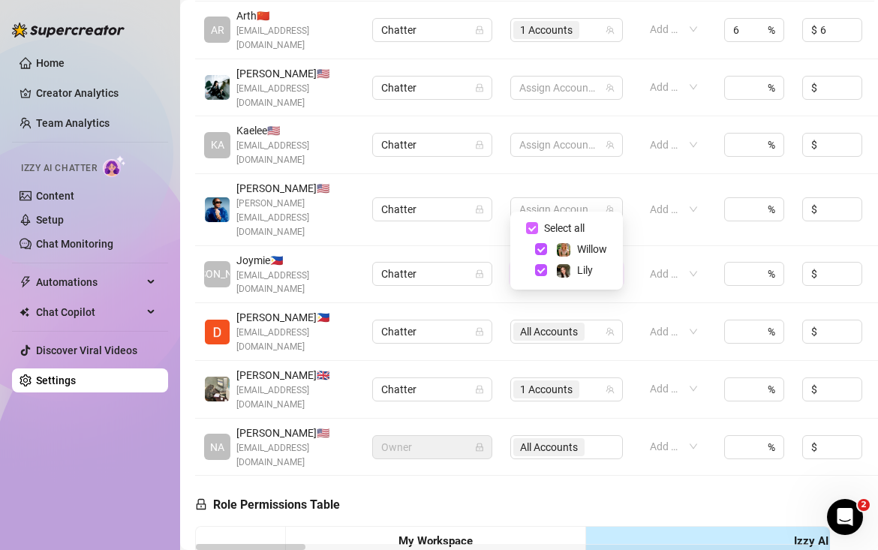
checkbox input "false"
click at [493, 303] on td "Chatter" at bounding box center [432, 332] width 138 height 58
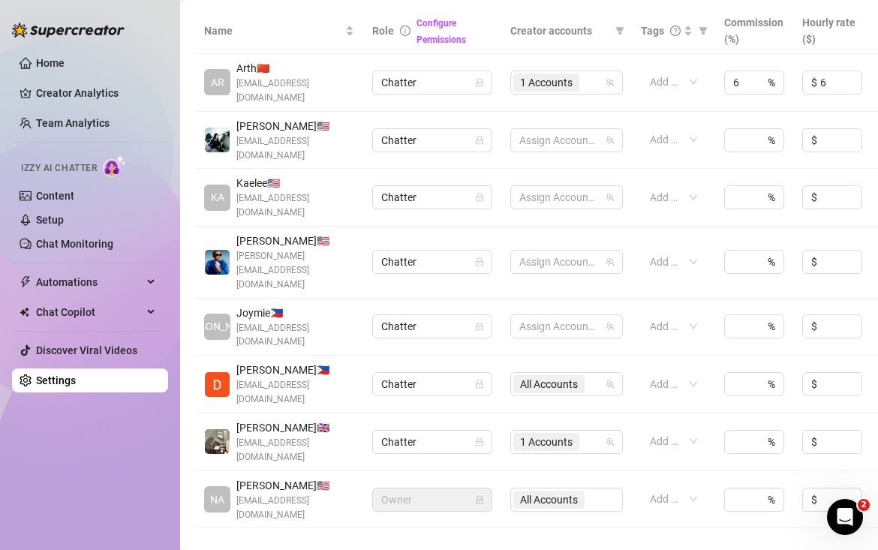
scroll to position [356, 0]
